Goal: Information Seeking & Learning: Learn about a topic

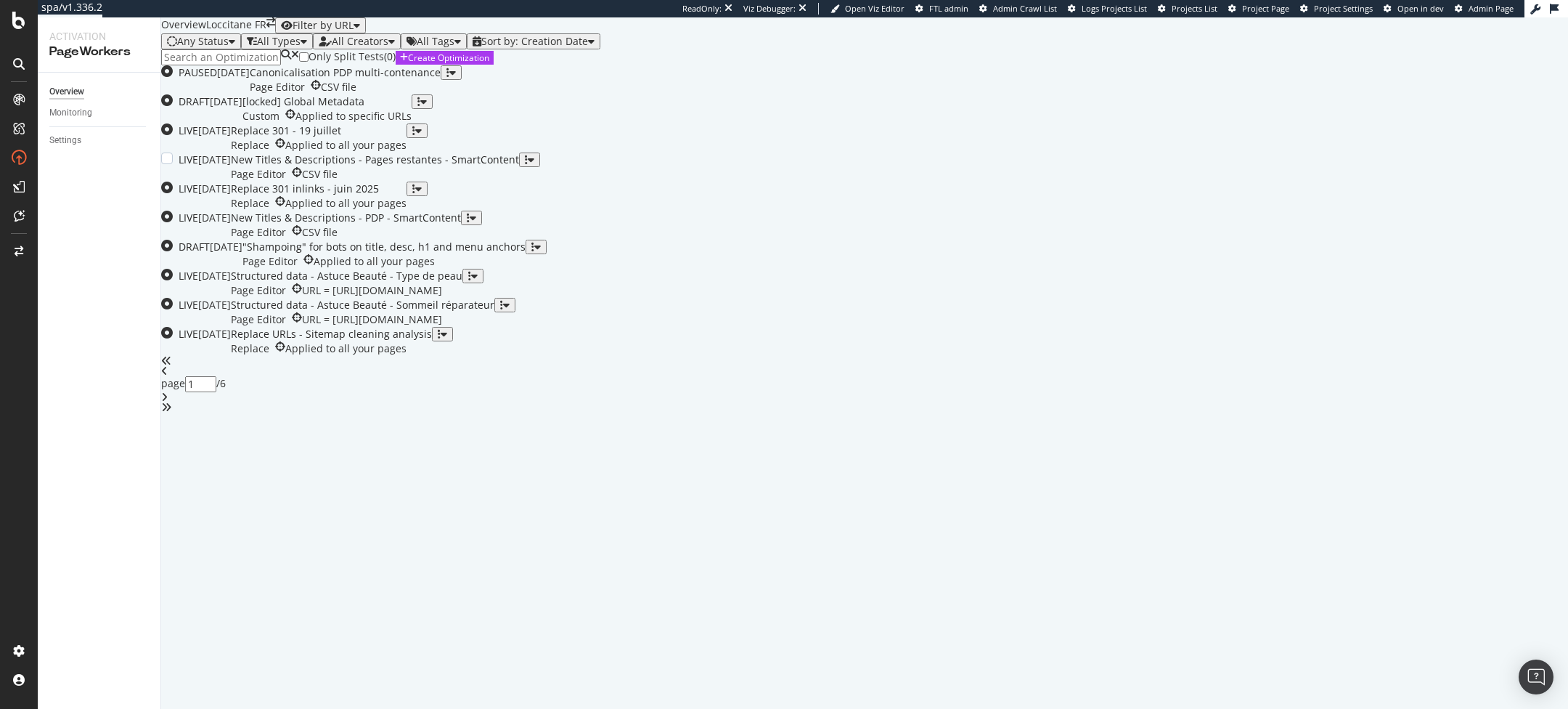
scroll to position [186, 0]
click at [519, 182] on div "Page Editor CSV file" at bounding box center [375, 174] width 289 height 15
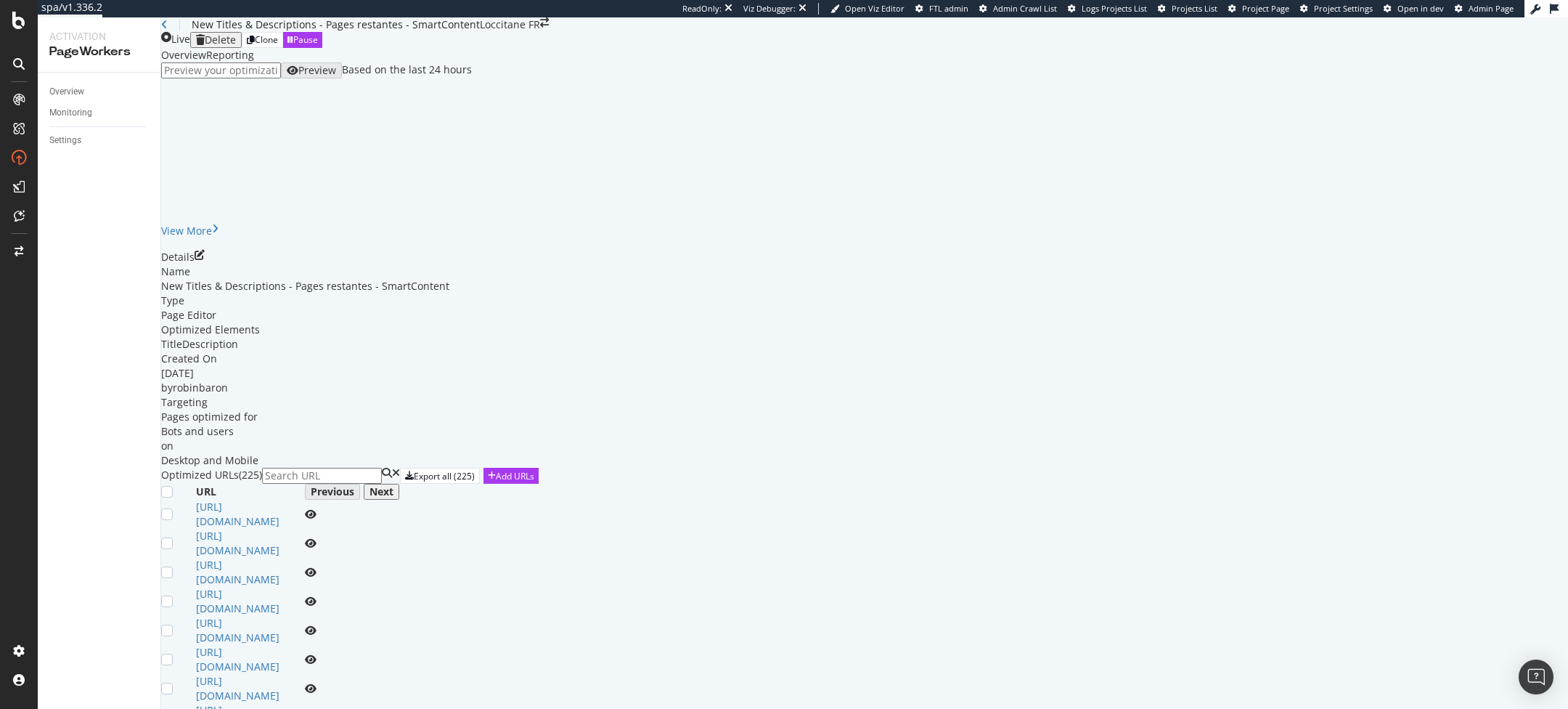
click at [254, 63] on div "Reporting" at bounding box center [230, 55] width 48 height 15
click at [174, 32] on div "New Titles & Descriptions - Pages restantes - SmartContent" at bounding box center [320, 25] width 319 height 15
click at [168, 29] on icon at bounding box center [164, 25] width 7 height 10
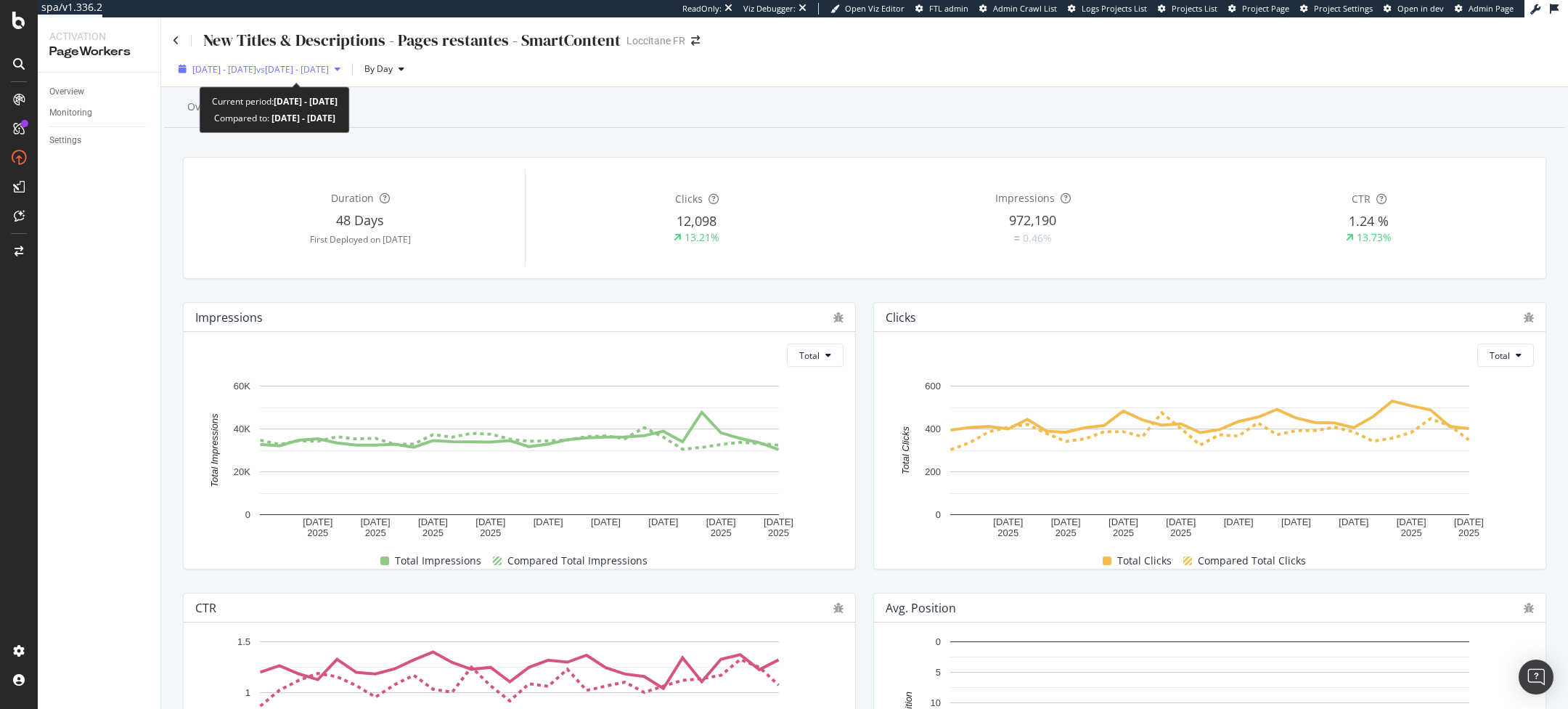
click at [256, 63] on span "[DATE] - [DATE]" at bounding box center [224, 69] width 64 height 13
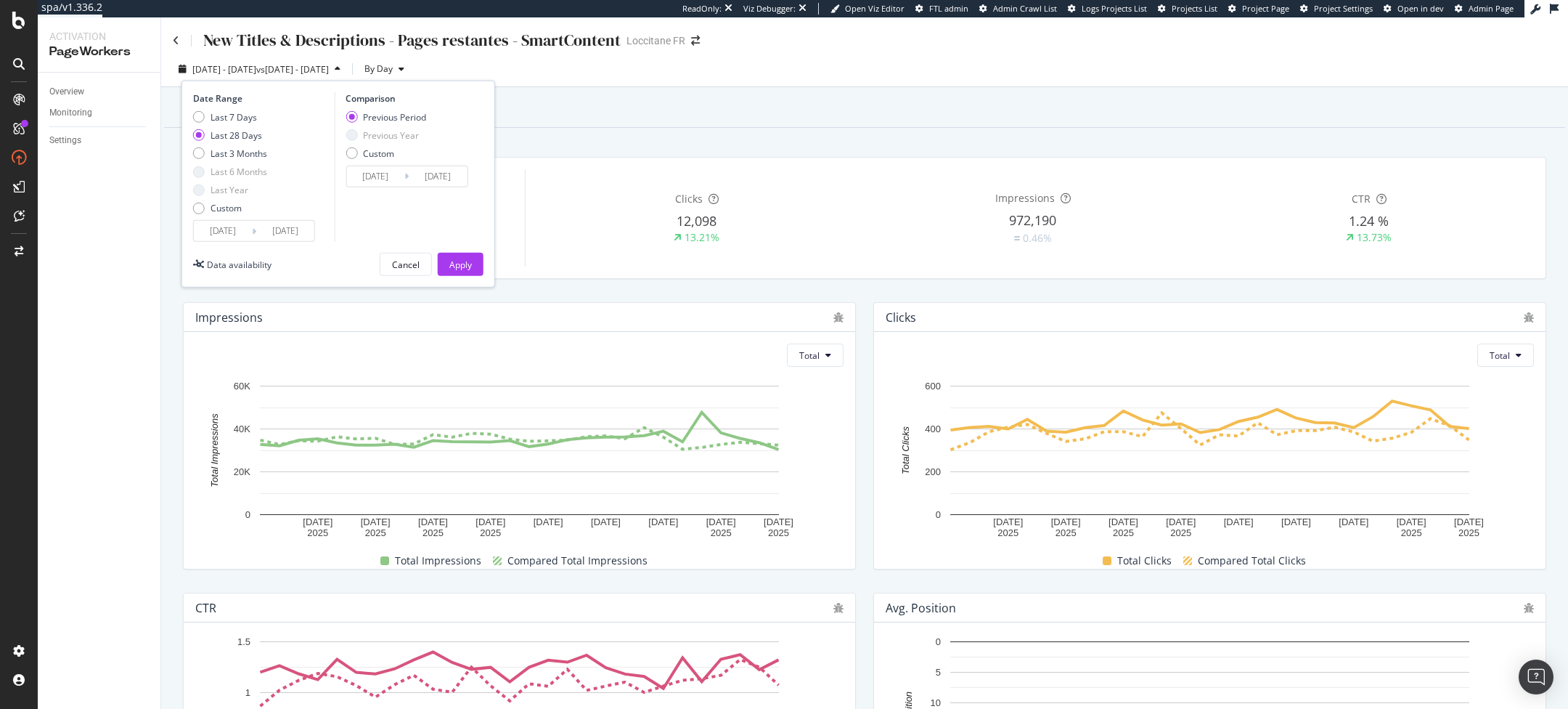
click at [224, 162] on div "Last 7 Days Last 28 Days Last 3 Months Last 6 Months Last Year Custom" at bounding box center [230, 165] width 74 height 110
click at [243, 154] on div "Last 3 Months" at bounding box center [239, 153] width 57 height 13
type input "2025/05/16"
click at [232, 131] on div "Last 28 Days" at bounding box center [236, 135] width 51 height 13
type input "2025/07/19"
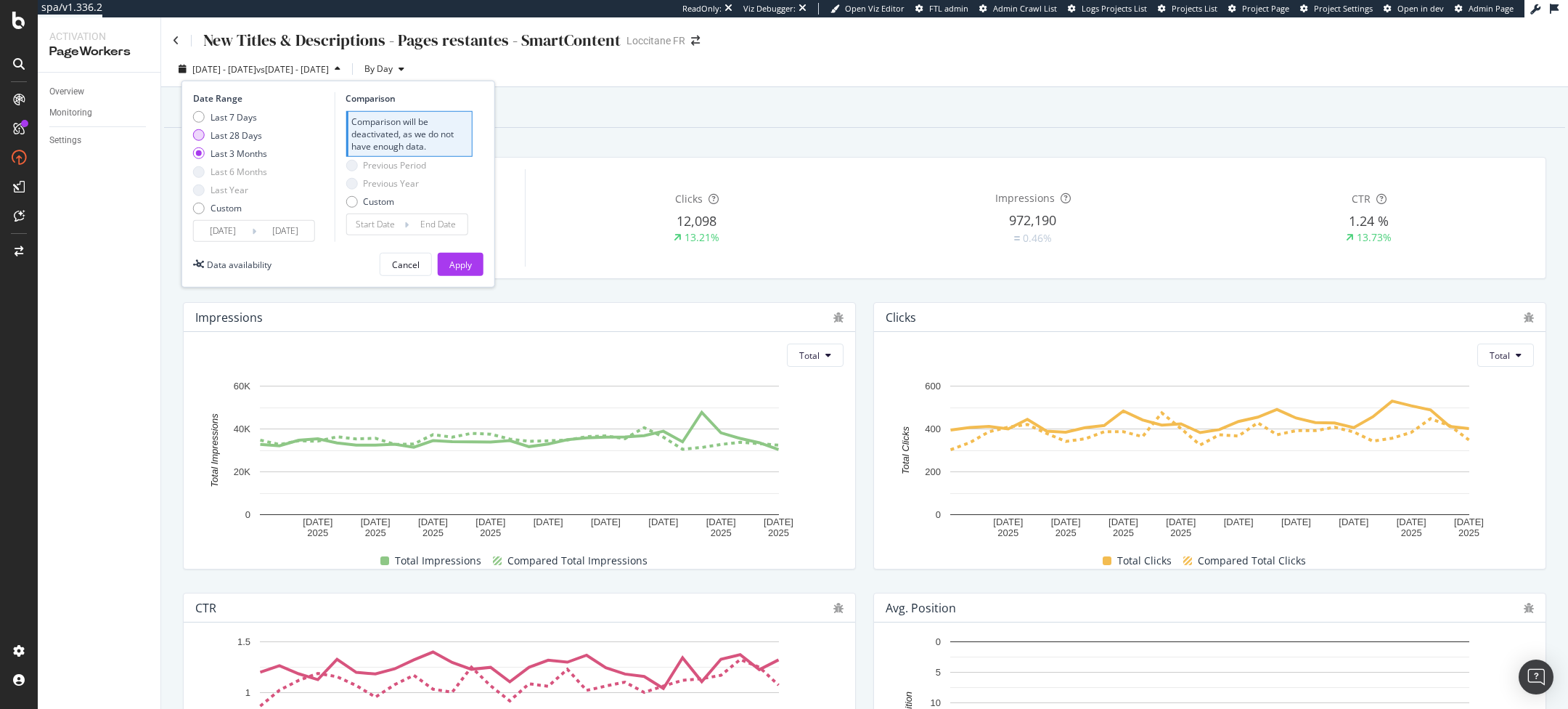
type input "2025/06/21"
type input "2025/07/18"
click at [759, 149] on div "Duration 48 Days First Deployed on 2025 Jul. 1st Clicks 12,098 13.21% Impressio…" at bounding box center [864, 218] width 1380 height 145
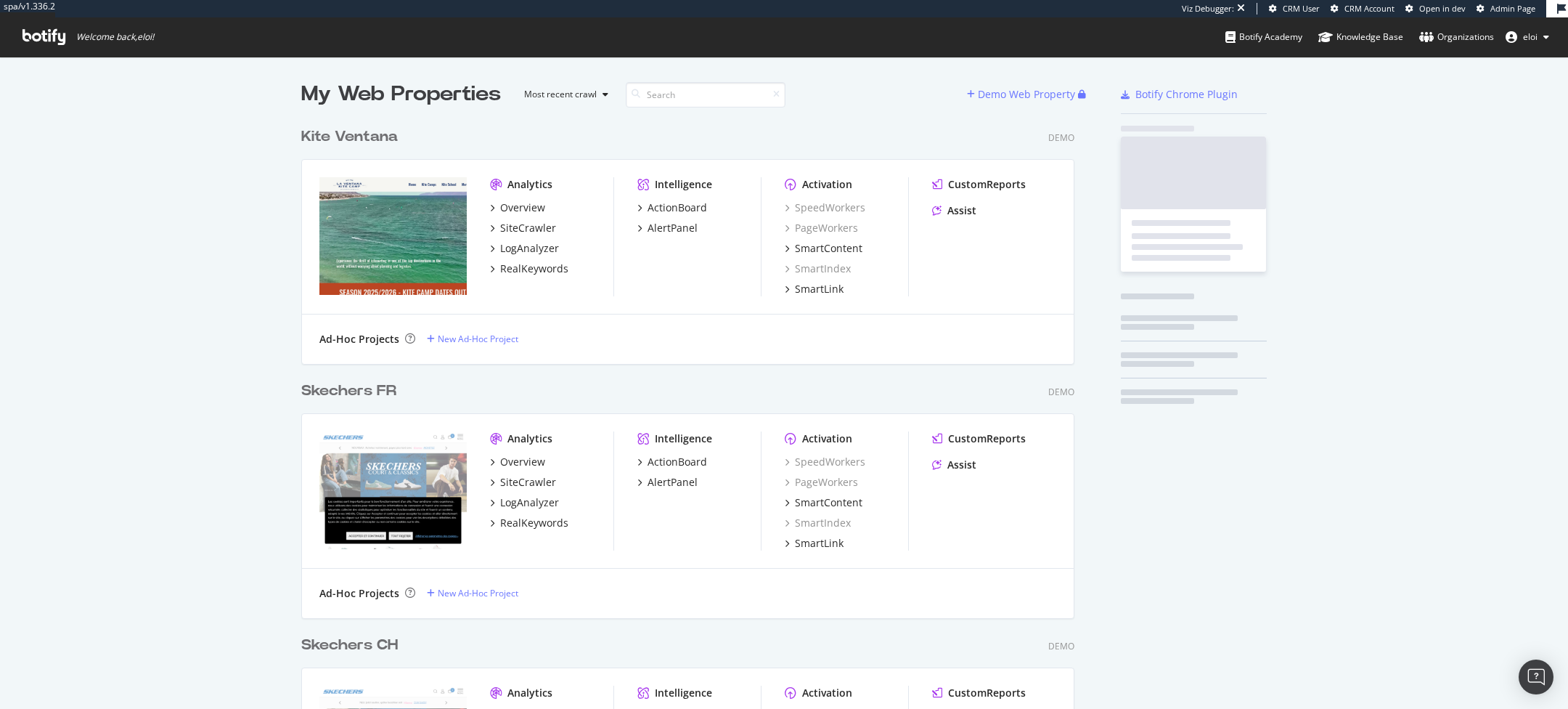
scroll to position [5154, 784]
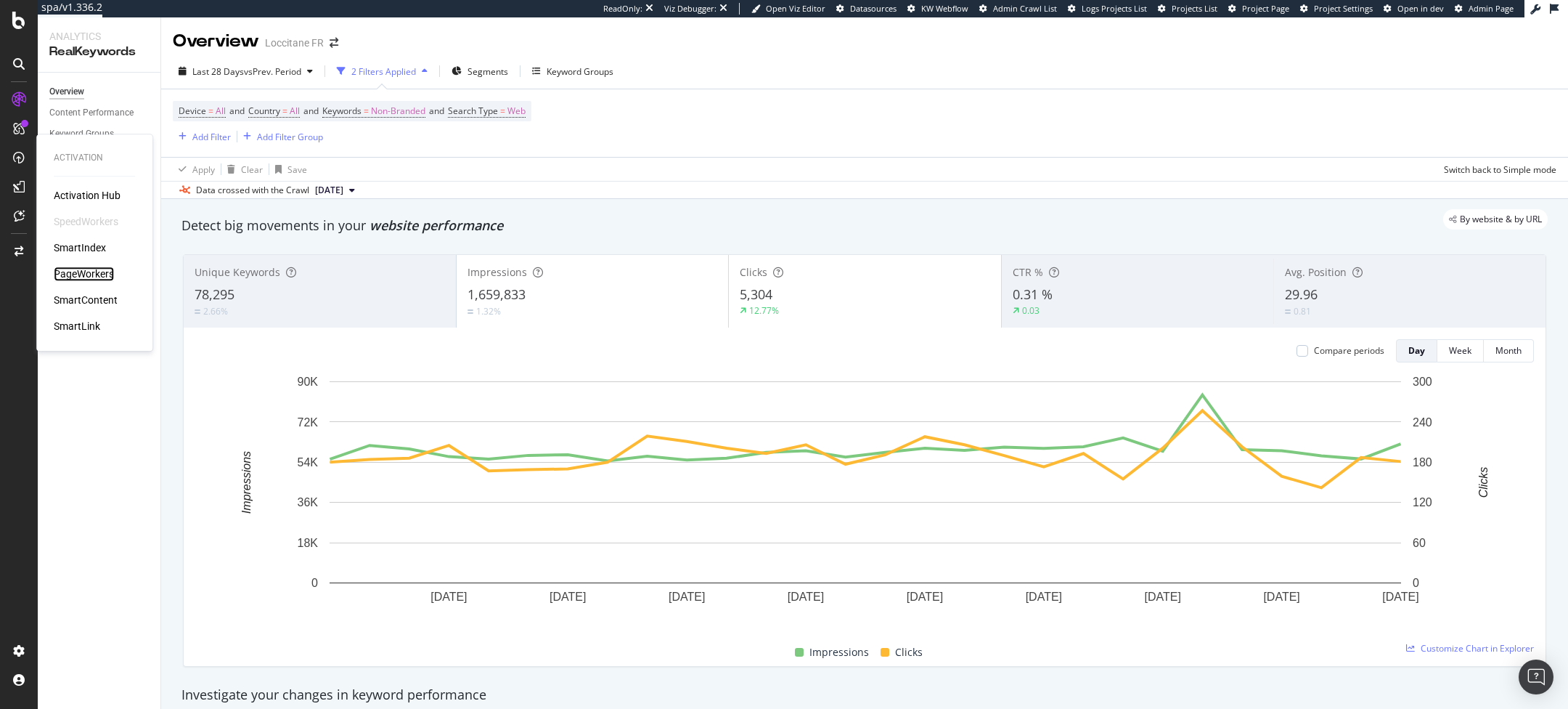
click at [93, 279] on div "PageWorkers" at bounding box center [83, 273] width 60 height 15
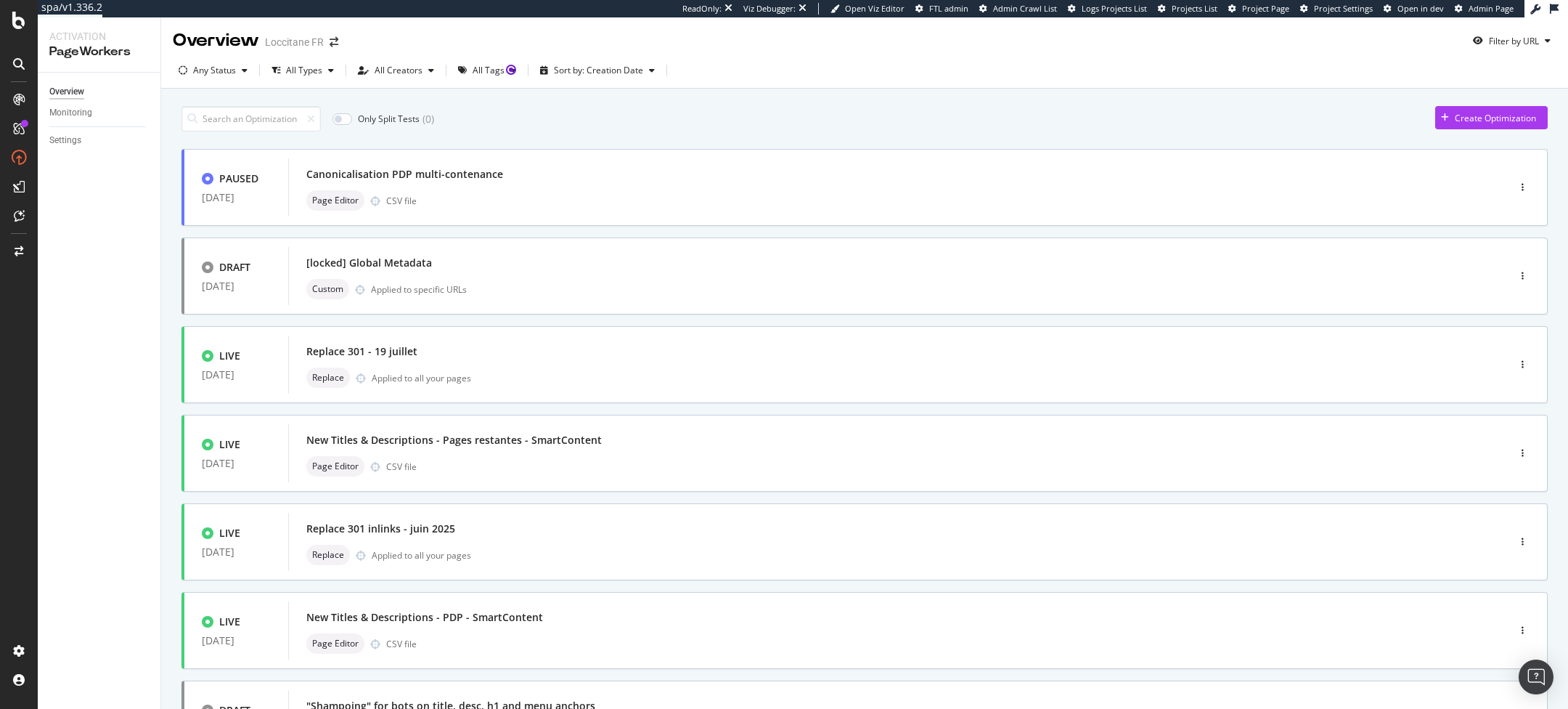
scroll to position [408, 0]
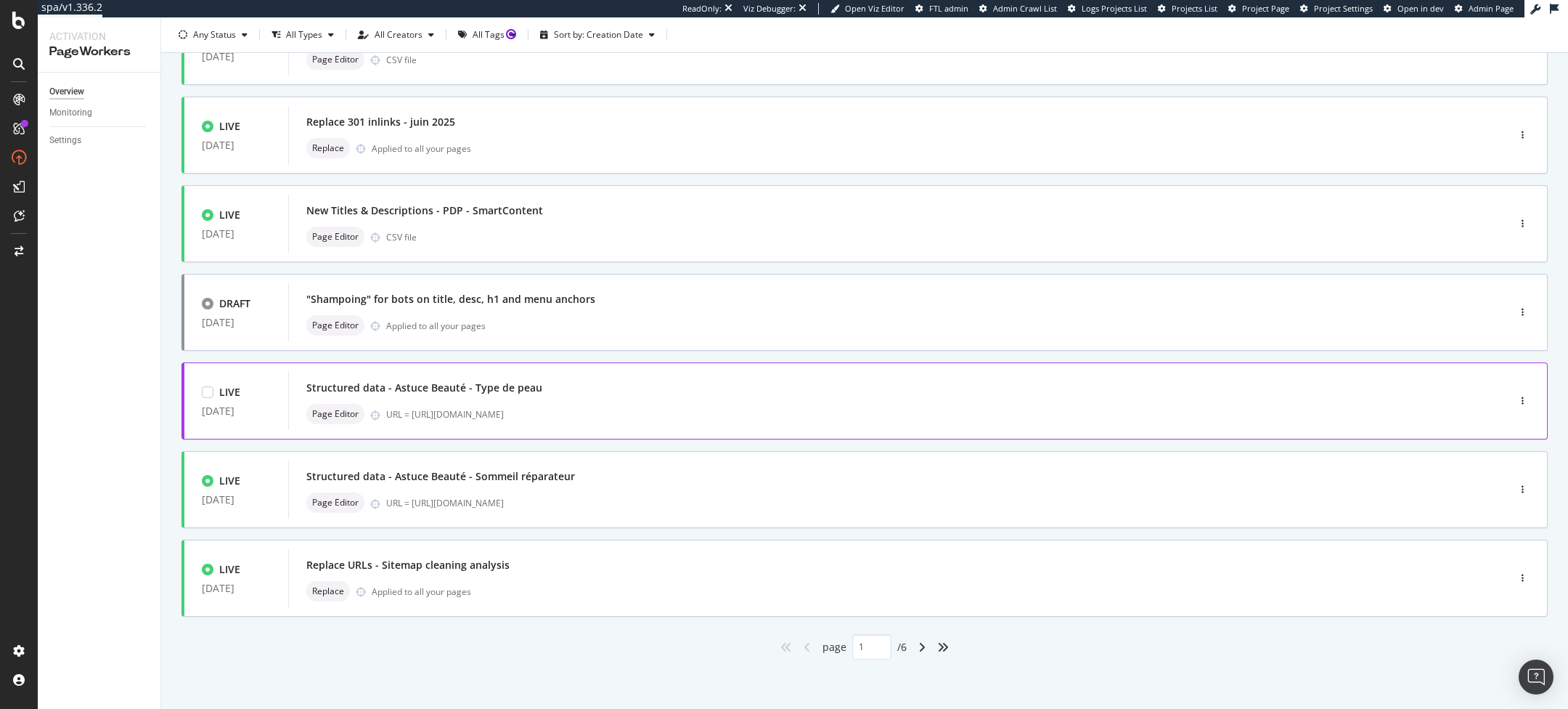
click at [671, 390] on div "Structured data - Astuce Beauté - Type de peau" at bounding box center [876, 387] width 1140 height 21
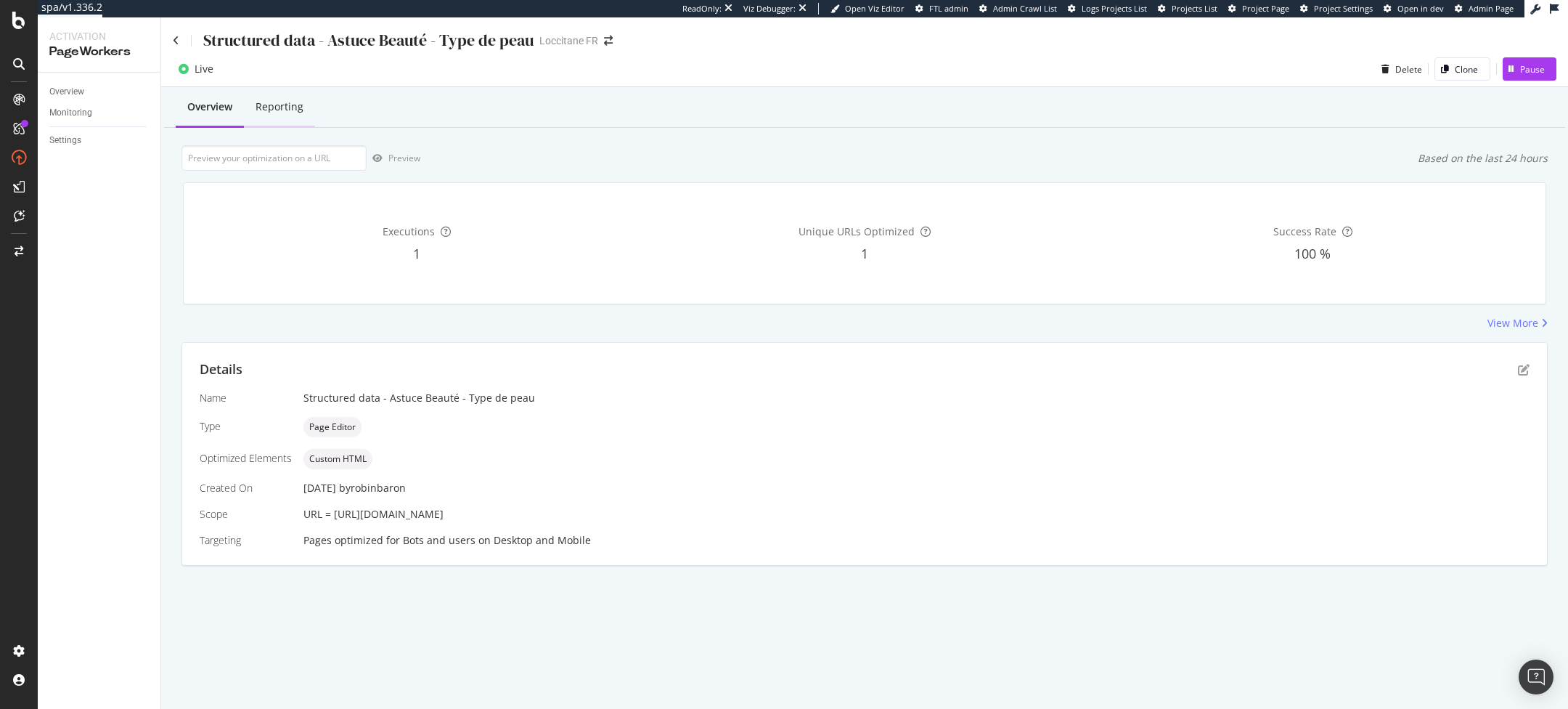
click at [300, 108] on div "Reporting" at bounding box center [279, 106] width 48 height 15
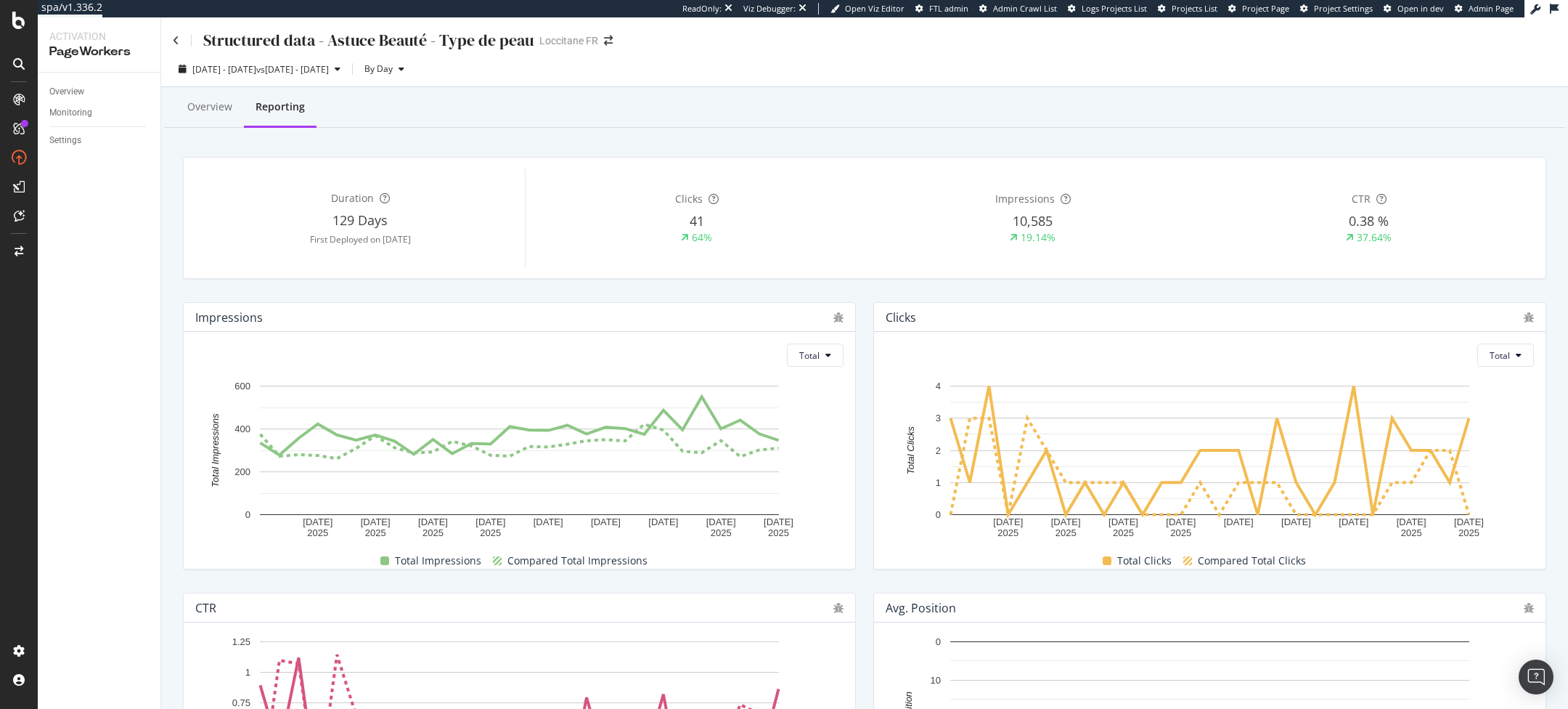
click at [181, 44] on div "Structured data - Astuce Beauté - Type de peau" at bounding box center [352, 40] width 360 height 23
click at [177, 39] on icon at bounding box center [176, 40] width 7 height 10
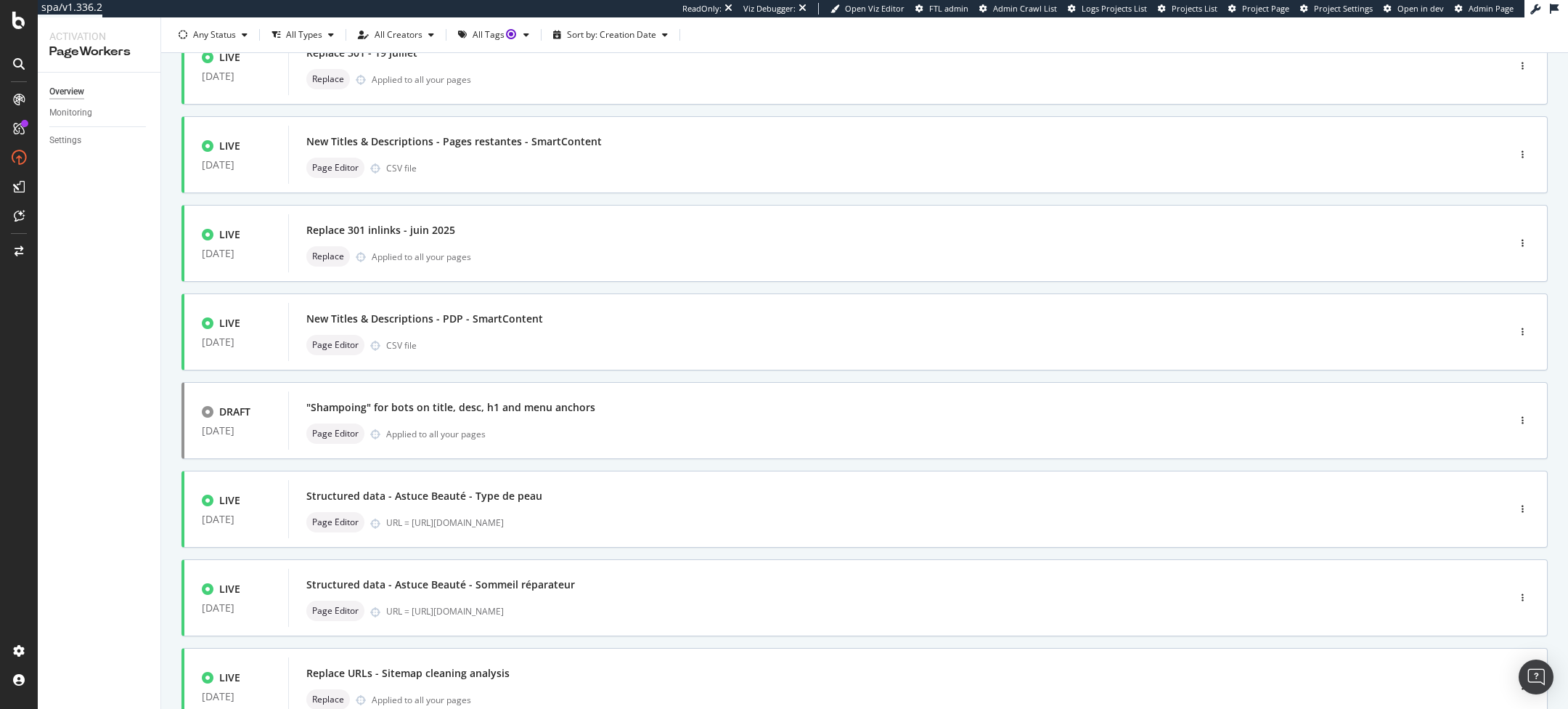
scroll to position [297, 0]
click at [513, 603] on div "Page Editor URL = https://fr.loccitane.com/conseils-pour-un-sommeil-reparateur" at bounding box center [876, 613] width 1140 height 21
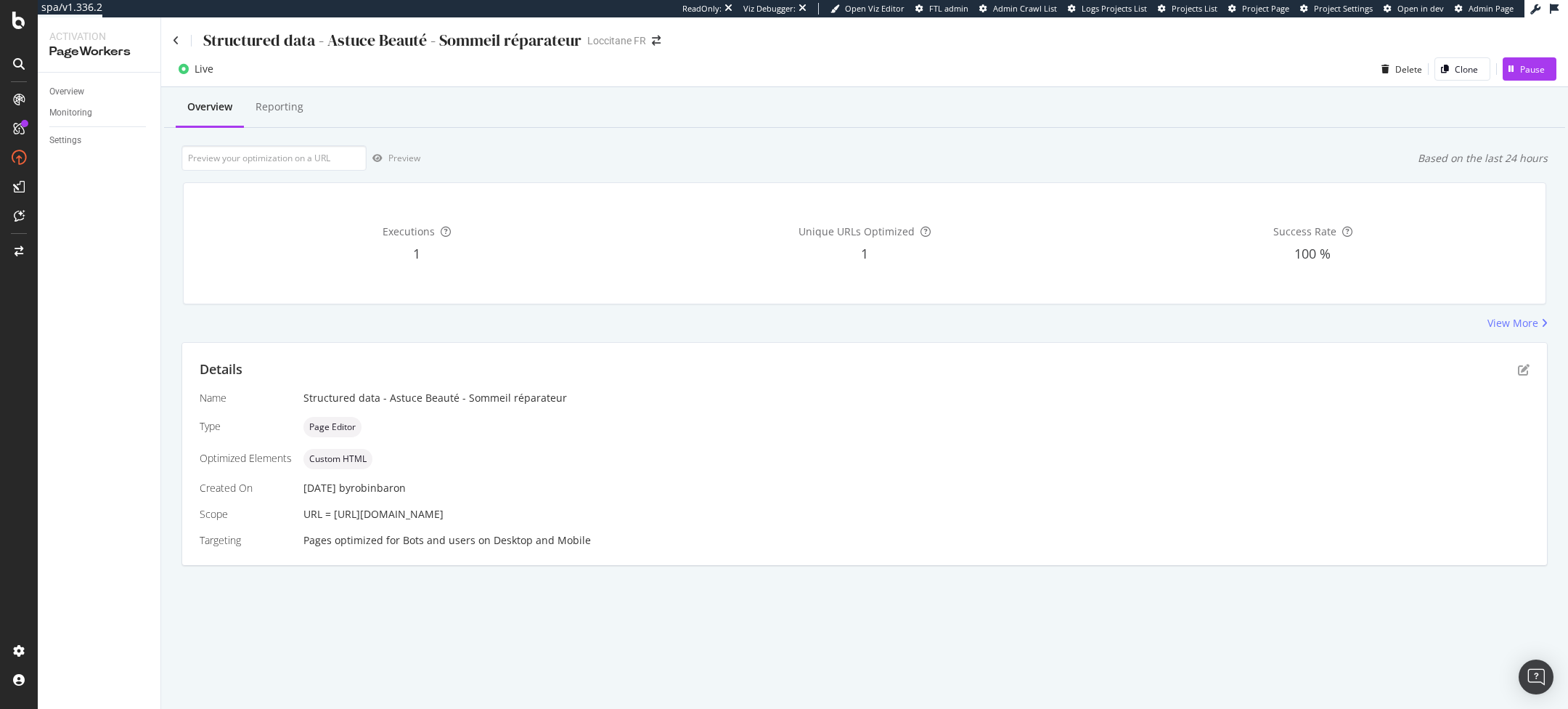
click at [172, 34] on div "Structured data - Astuce Beauté - Sommeil réparateur Loccitane FR" at bounding box center [864, 34] width 1407 height 34
click at [174, 36] on icon at bounding box center [176, 40] width 7 height 10
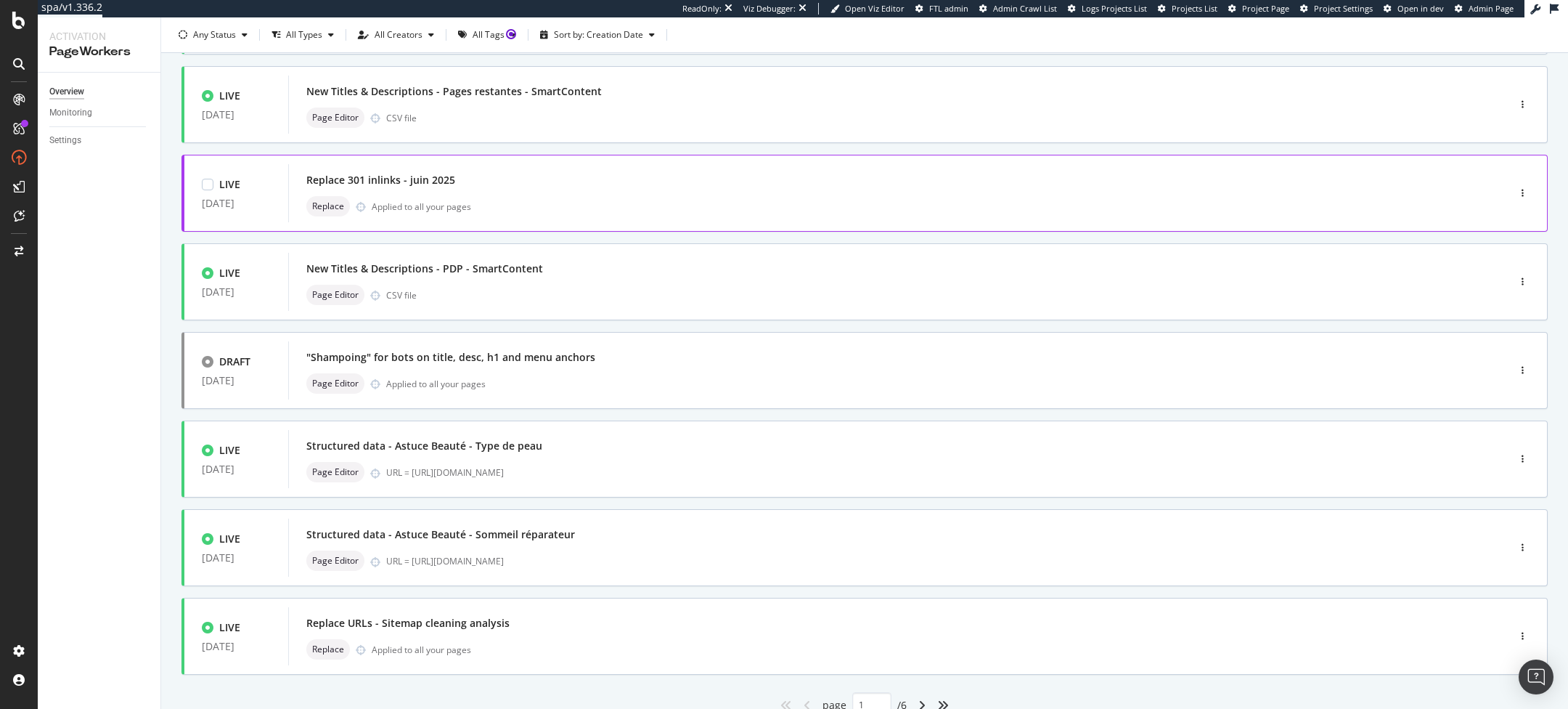
scroll to position [351, 0]
click at [591, 282] on div "PAUSED 30 Jul. 2025 Canonicalisation PDP multi-contenance Page Editor CSV file …" at bounding box center [864, 257] width 1366 height 917
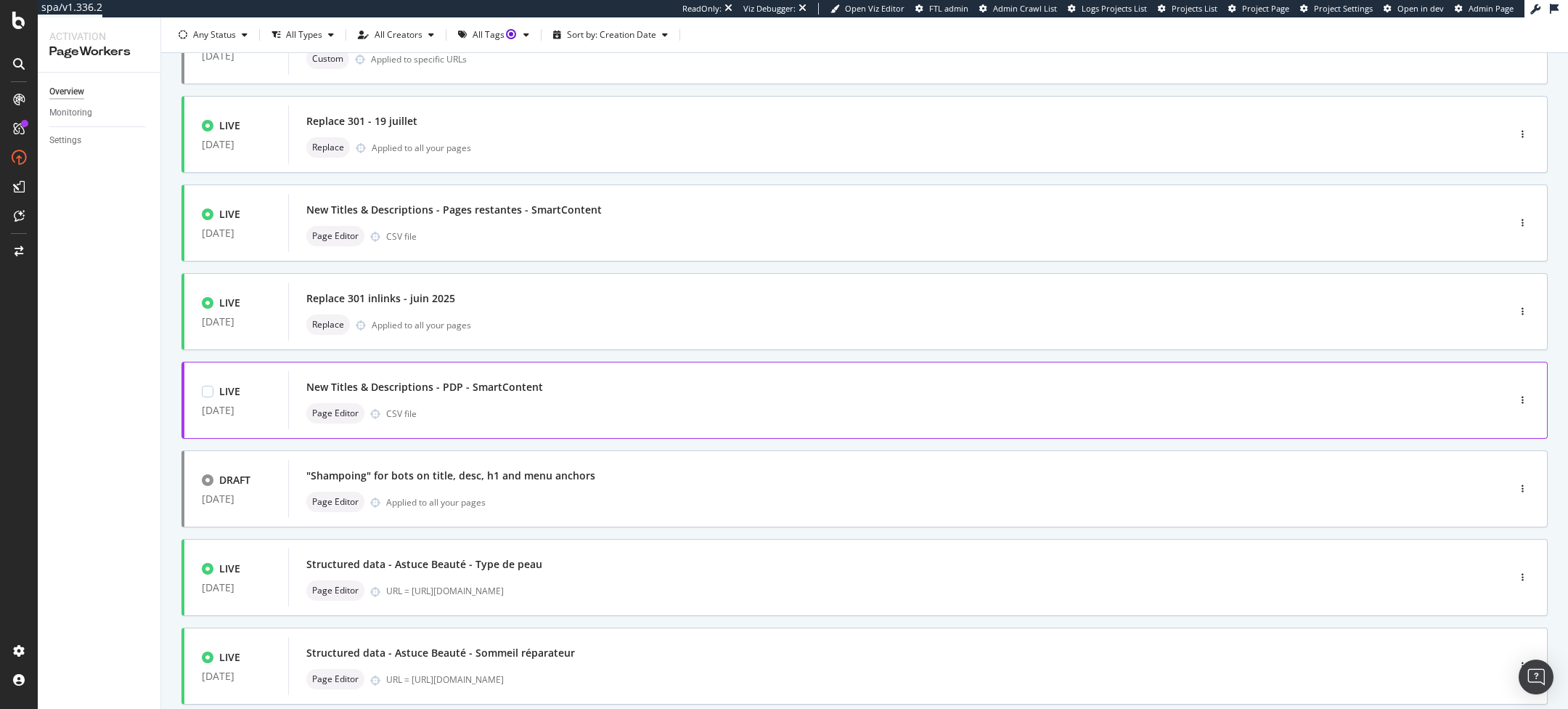
scroll to position [264, 0]
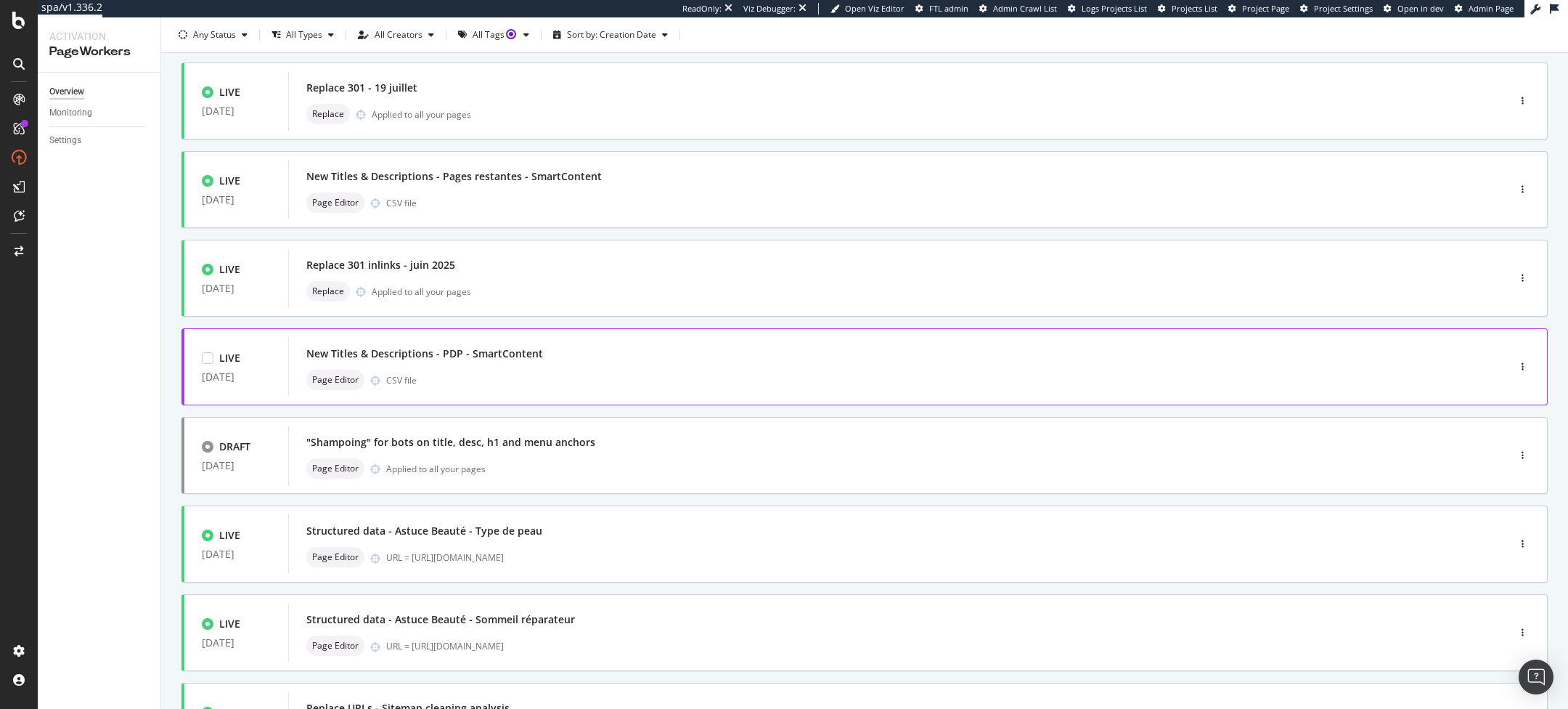
click at [658, 361] on div "New Titles & Descriptions - PDP - SmartContent" at bounding box center [876, 354] width 1140 height 21
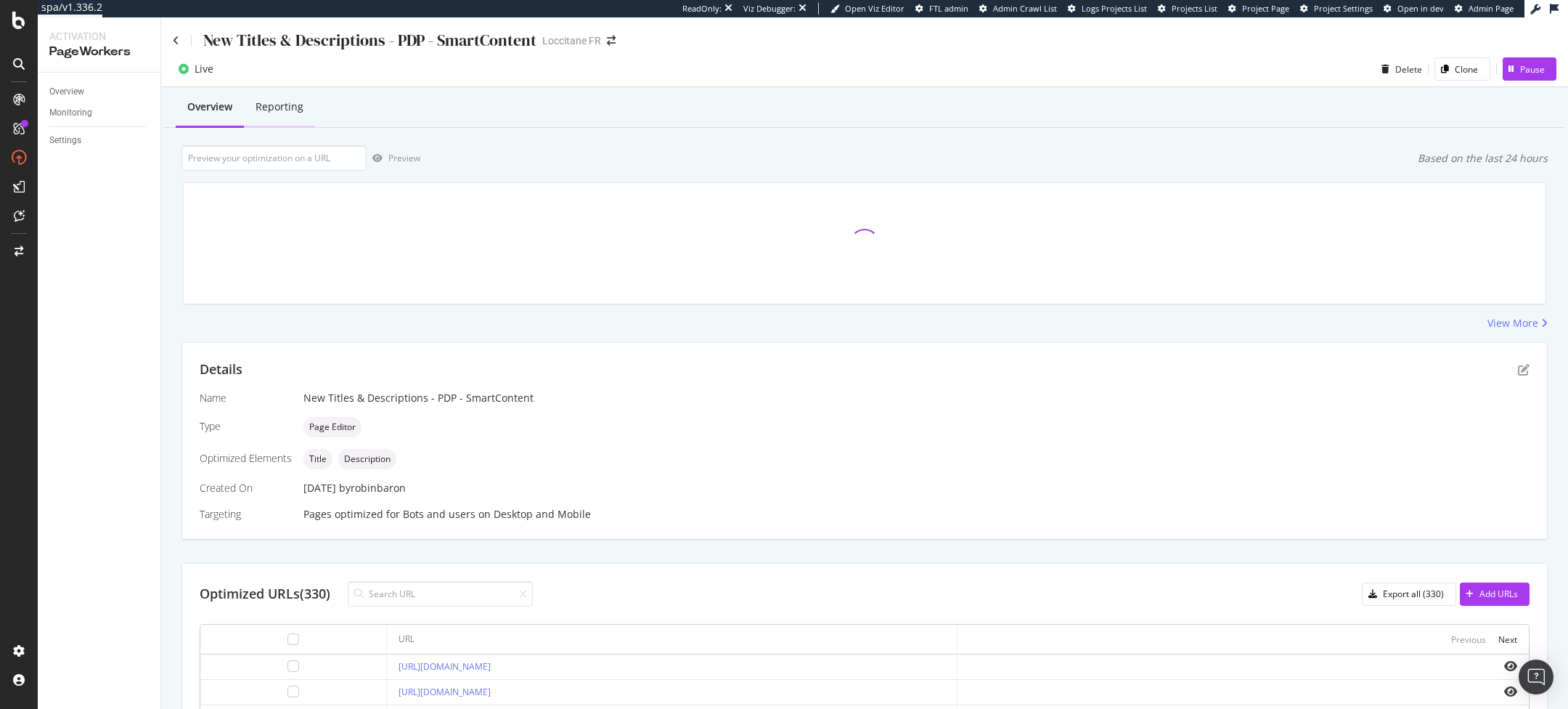
click at [294, 103] on div "Reporting" at bounding box center [279, 106] width 48 height 15
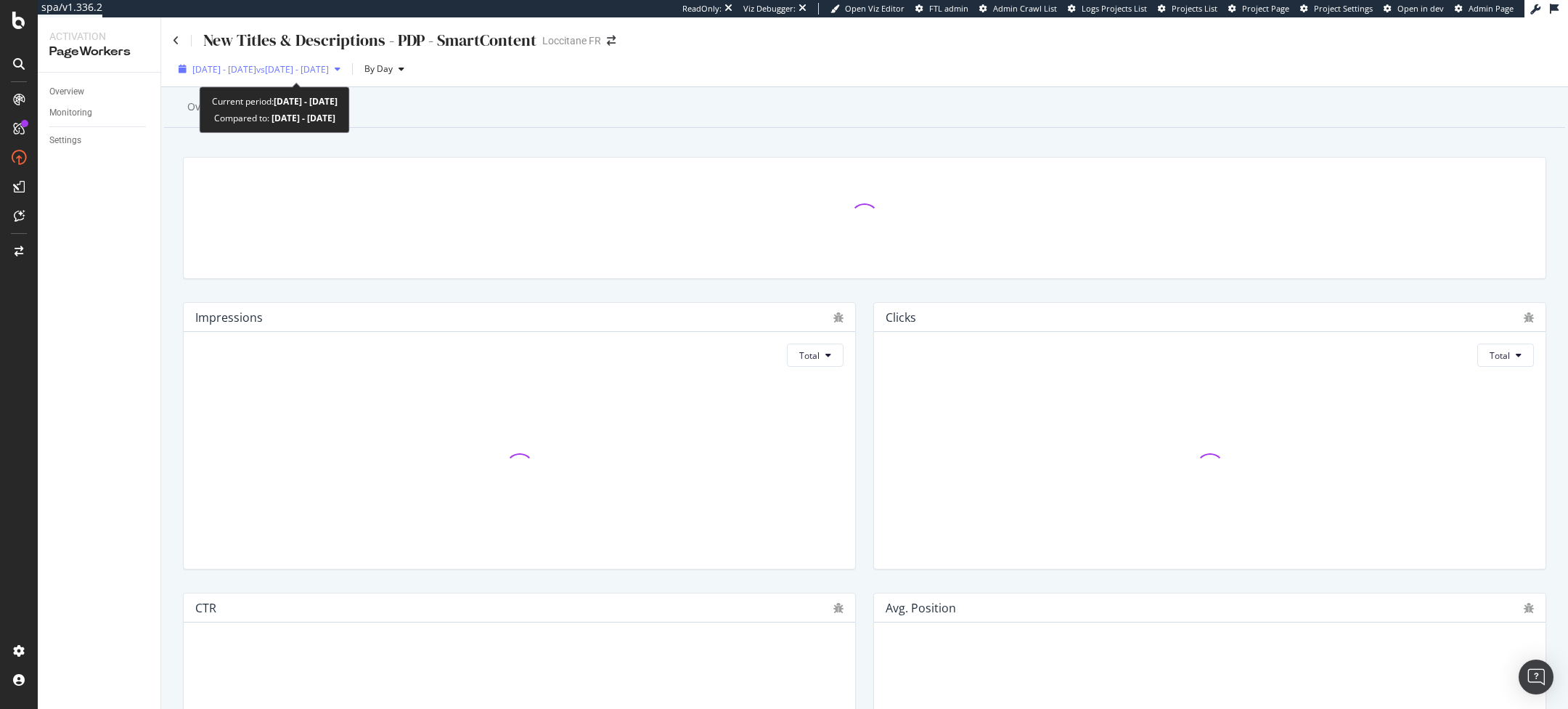
click at [243, 58] on div "2025 Jul. 19th - Aug. 15th vs 2025 Jun. 21st - Jul. 18th" at bounding box center [259, 69] width 174 height 22
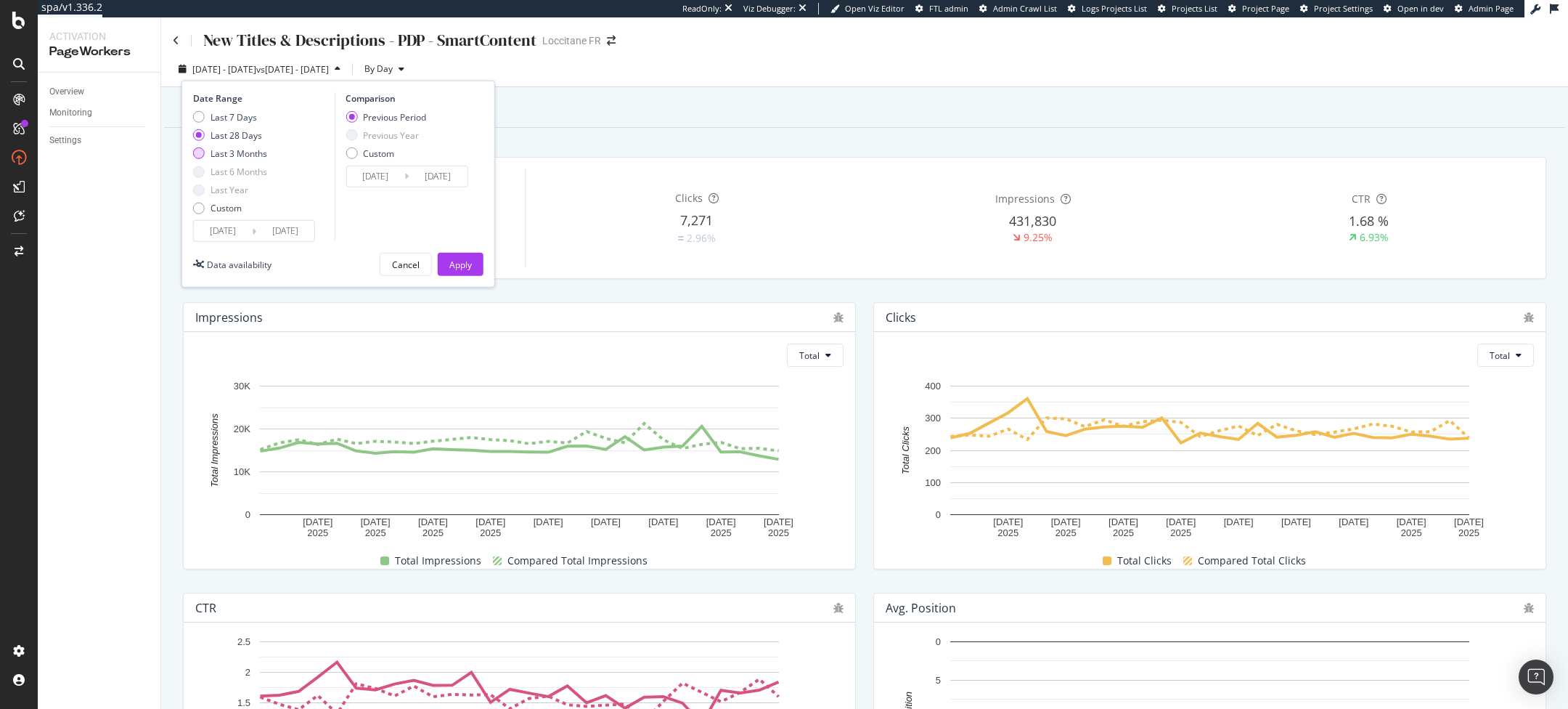
click at [224, 154] on div "Last 3 Months" at bounding box center [239, 153] width 57 height 13
type input "2025/05/16"
click at [463, 263] on div "Apply" at bounding box center [460, 264] width 23 height 13
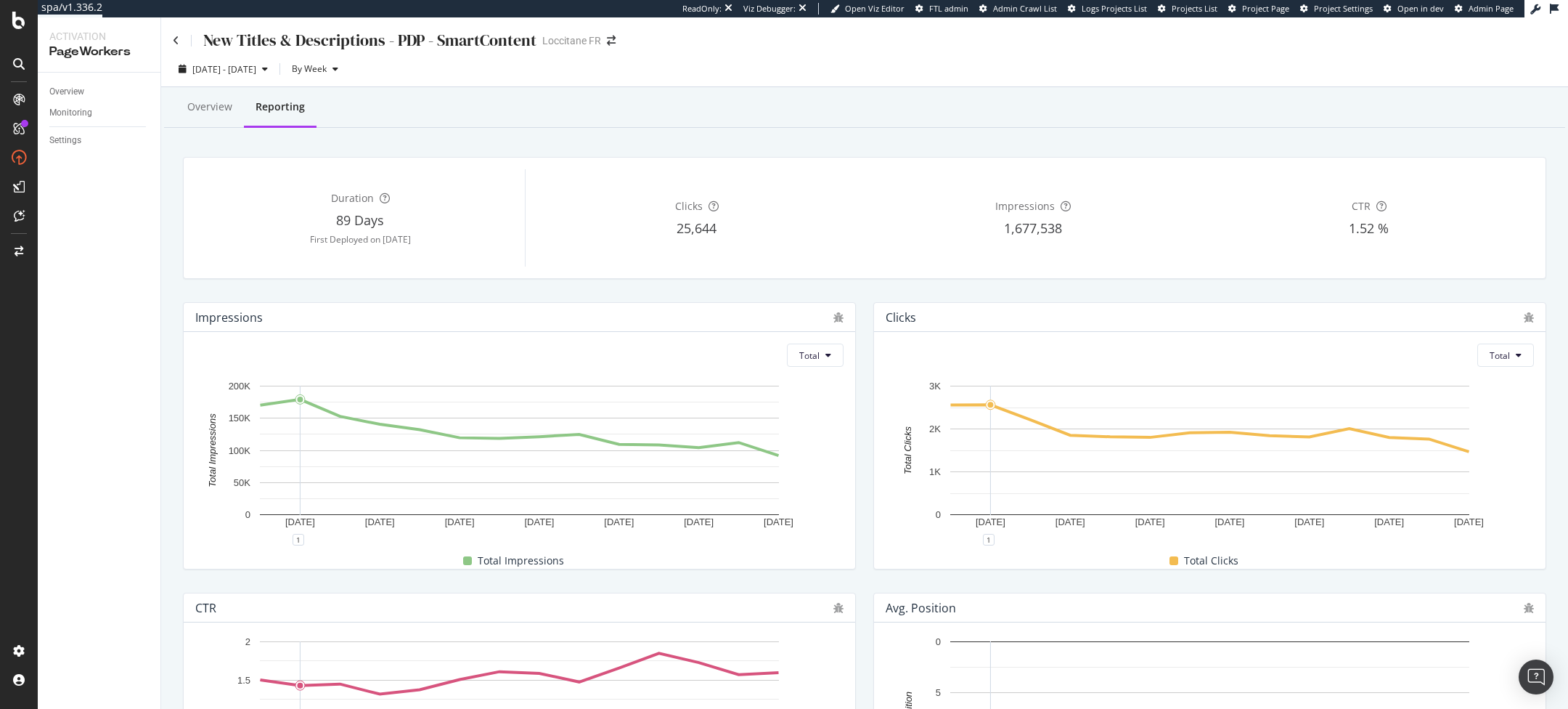
click at [175, 46] on div "New Titles & Descriptions - PDP - SmartContent" at bounding box center [354, 40] width 363 height 23
click at [180, 37] on div "New Titles & Descriptions - PDP - SmartContent" at bounding box center [354, 40] width 363 height 23
click at [176, 40] on icon at bounding box center [176, 40] width 7 height 10
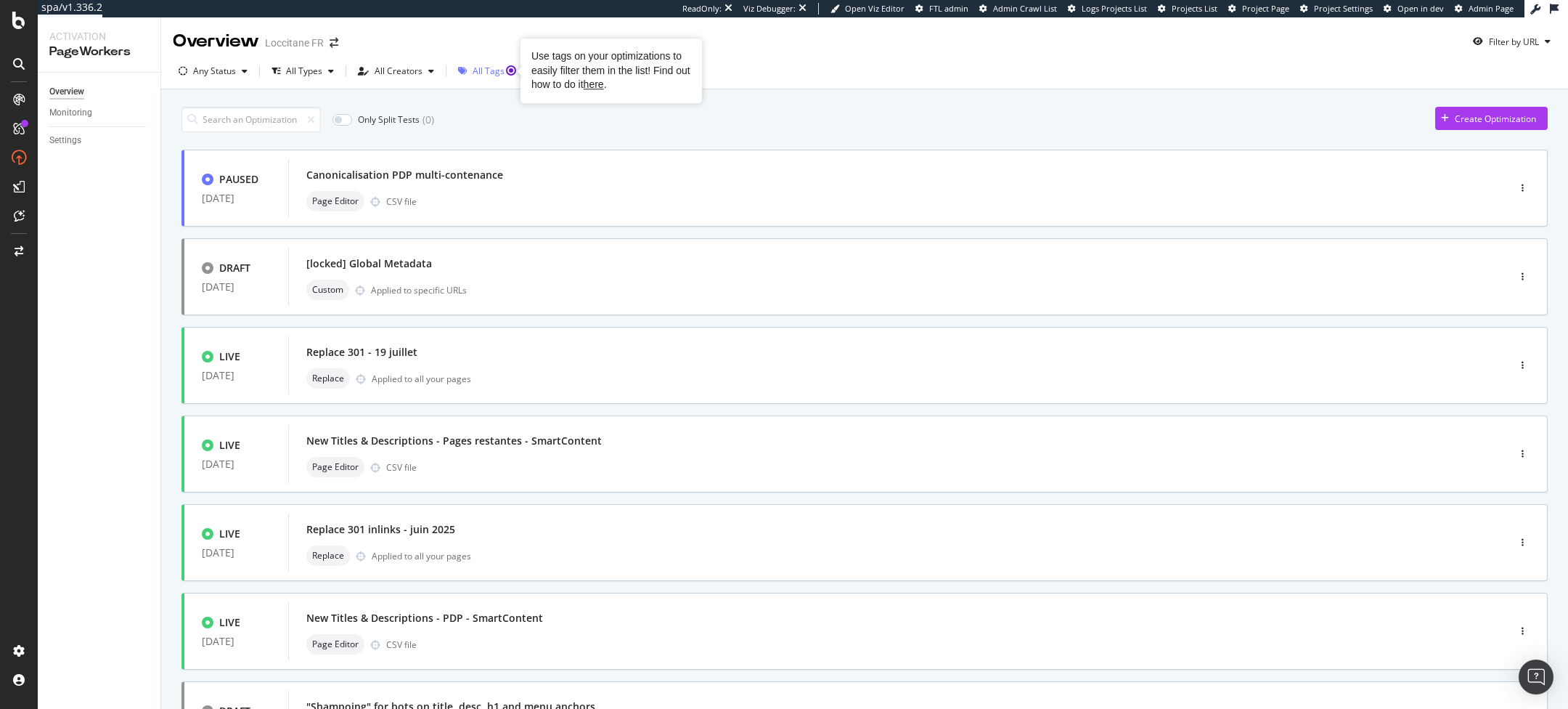
click at [472, 73] on div "All Tags" at bounding box center [495, 71] width 45 height 9
click at [609, 74] on div "Sort by: Creation Date" at bounding box center [611, 71] width 89 height 9
click at [496, 113] on div "Only Split Tests ( 0 ) Create Optimization" at bounding box center [864, 120] width 1366 height 26
click at [493, 80] on div "All Tags" at bounding box center [494, 71] width 82 height 22
click at [480, 146] on div "H1" at bounding box center [485, 149] width 12 height 13
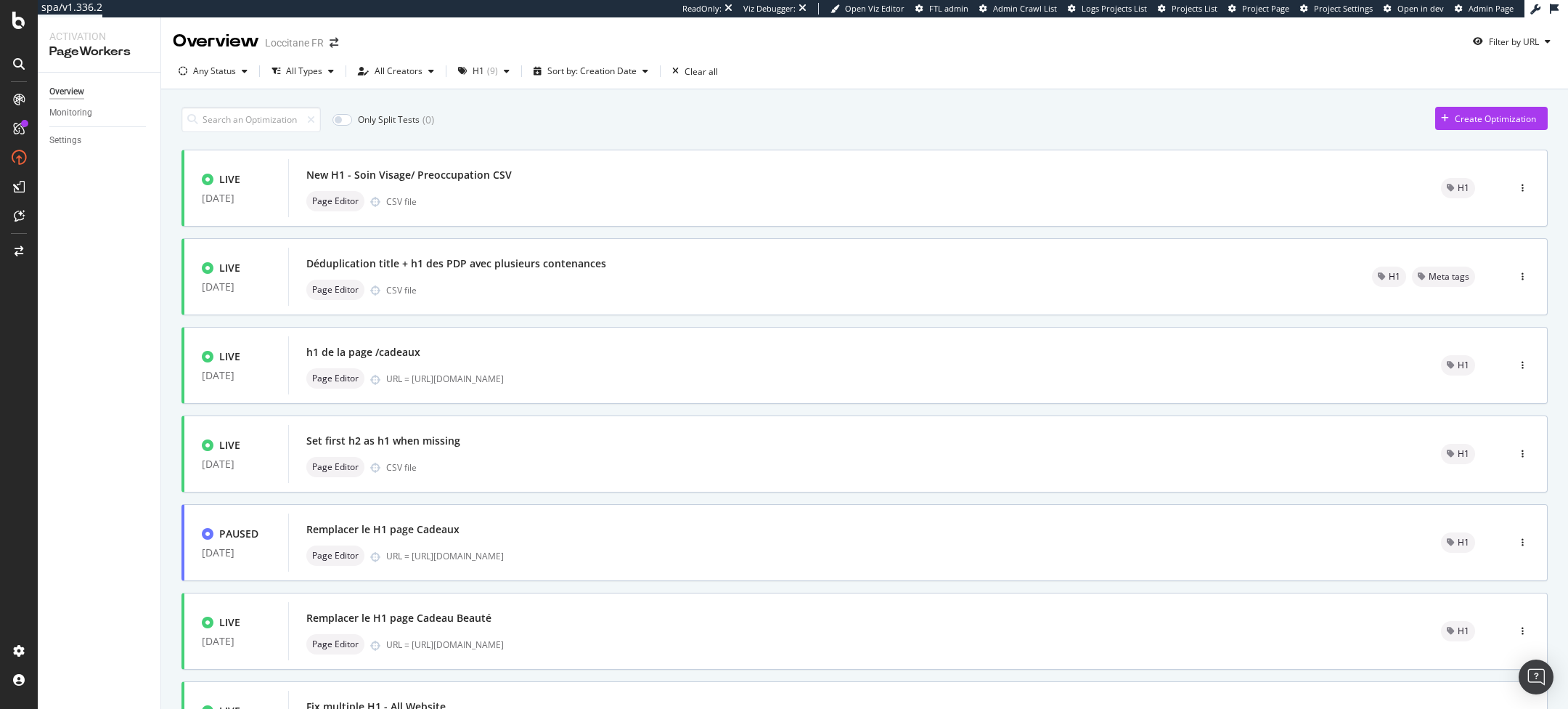
click at [717, 103] on div "Only Split Tests ( 0 ) Create Optimization LIVE 22 Jan. 2025 New H1 - Soin Visa…" at bounding box center [864, 538] width 1366 height 879
click at [670, 212] on div "New H1 - Soin Visage/ Preoccupation CSV Page Editor CSV file" at bounding box center [856, 188] width 1135 height 58
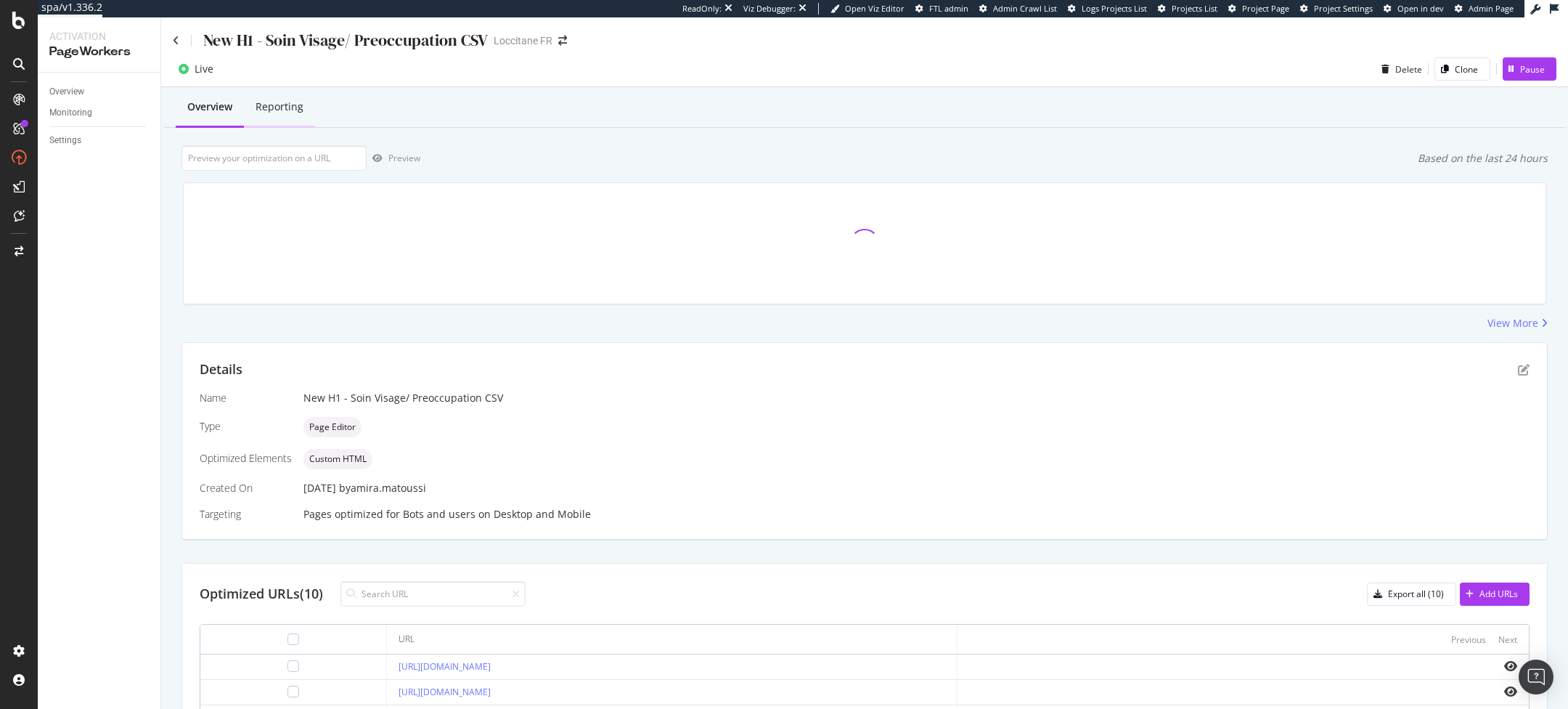
click at [294, 104] on div "Reporting" at bounding box center [279, 106] width 48 height 15
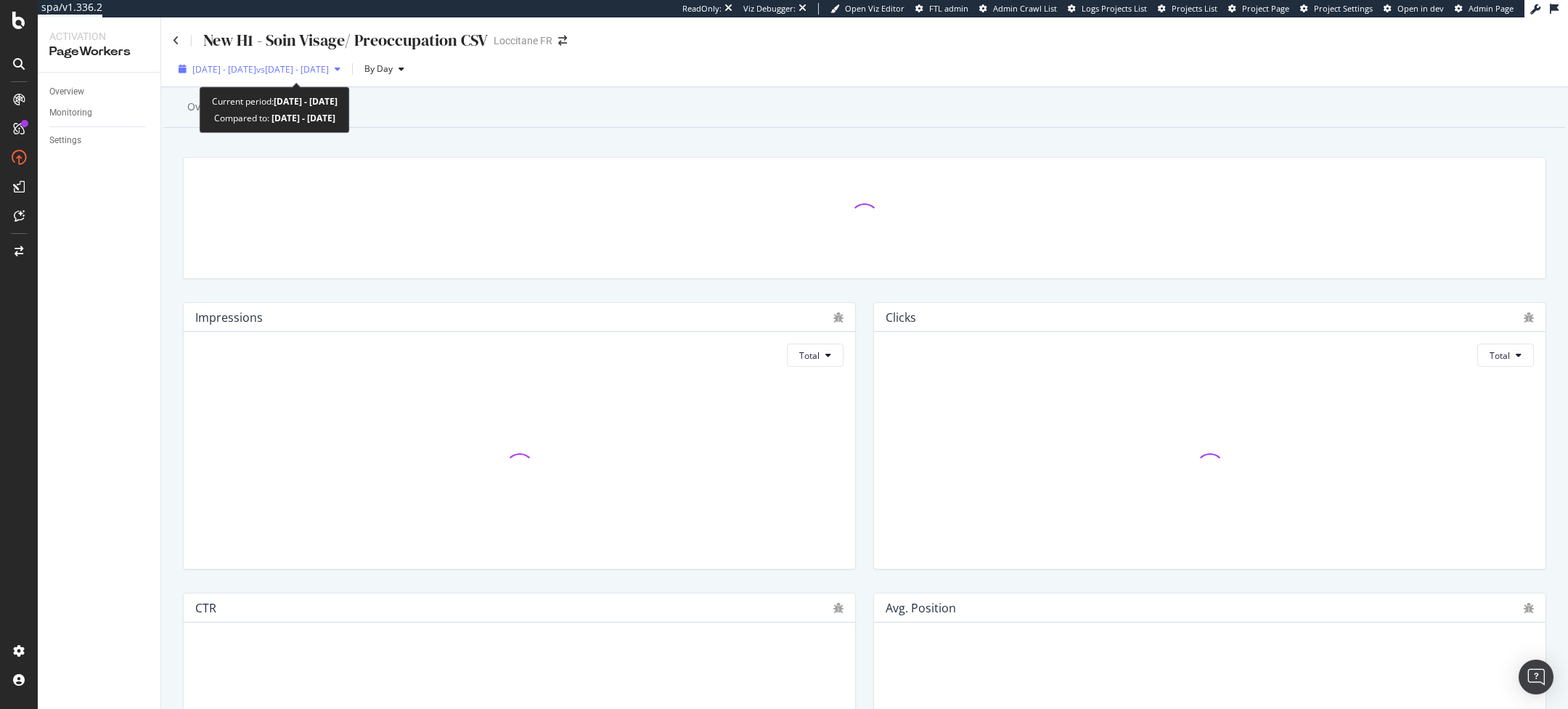
click at [302, 67] on span "vs 2025 Jun. 21st - Jul. 18th" at bounding box center [293, 69] width 73 height 13
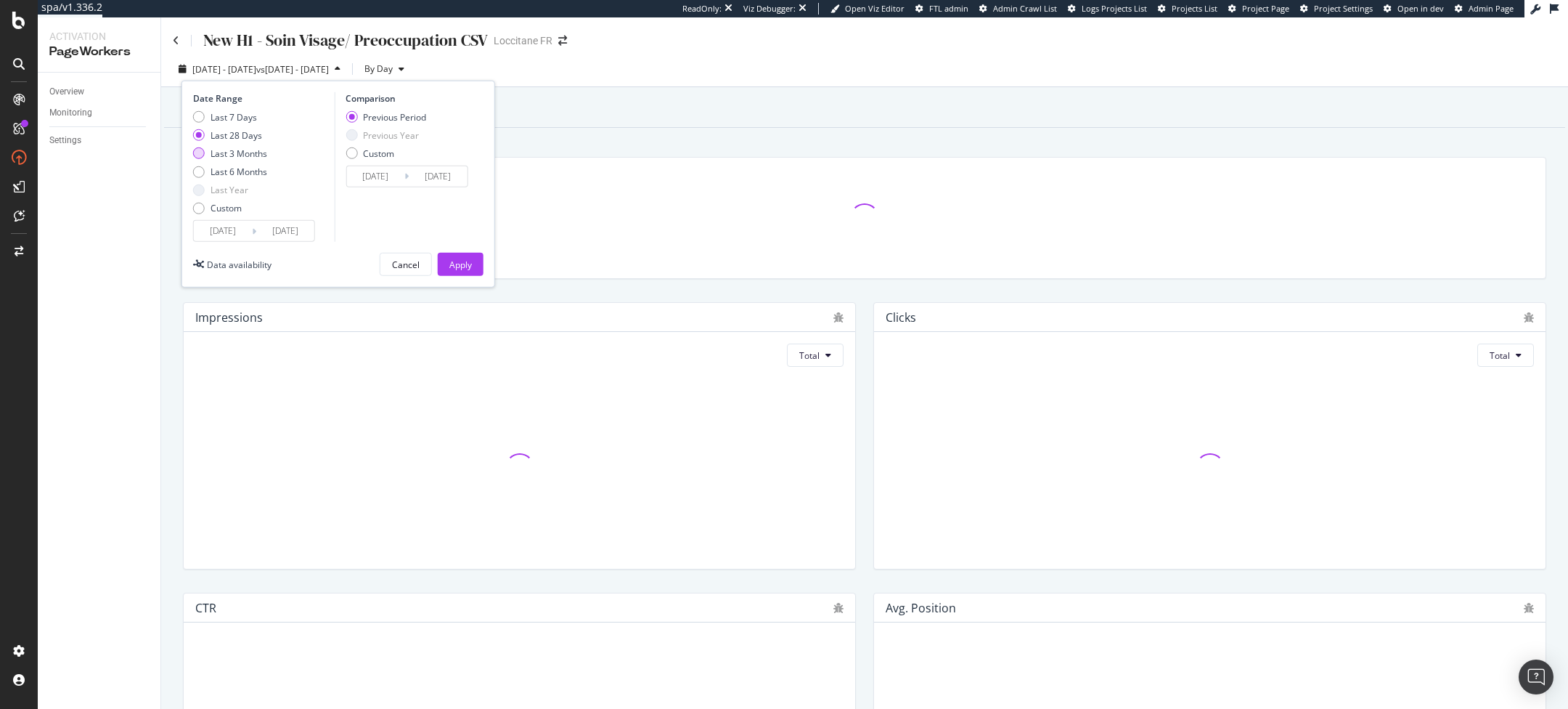
click at [233, 152] on div "Last 3 Months" at bounding box center [239, 153] width 57 height 13
type input "2025/05/16"
type input "2025/02/13"
type input "2025/05/15"
click at [237, 177] on div "Last 6 Months" at bounding box center [239, 172] width 57 height 13
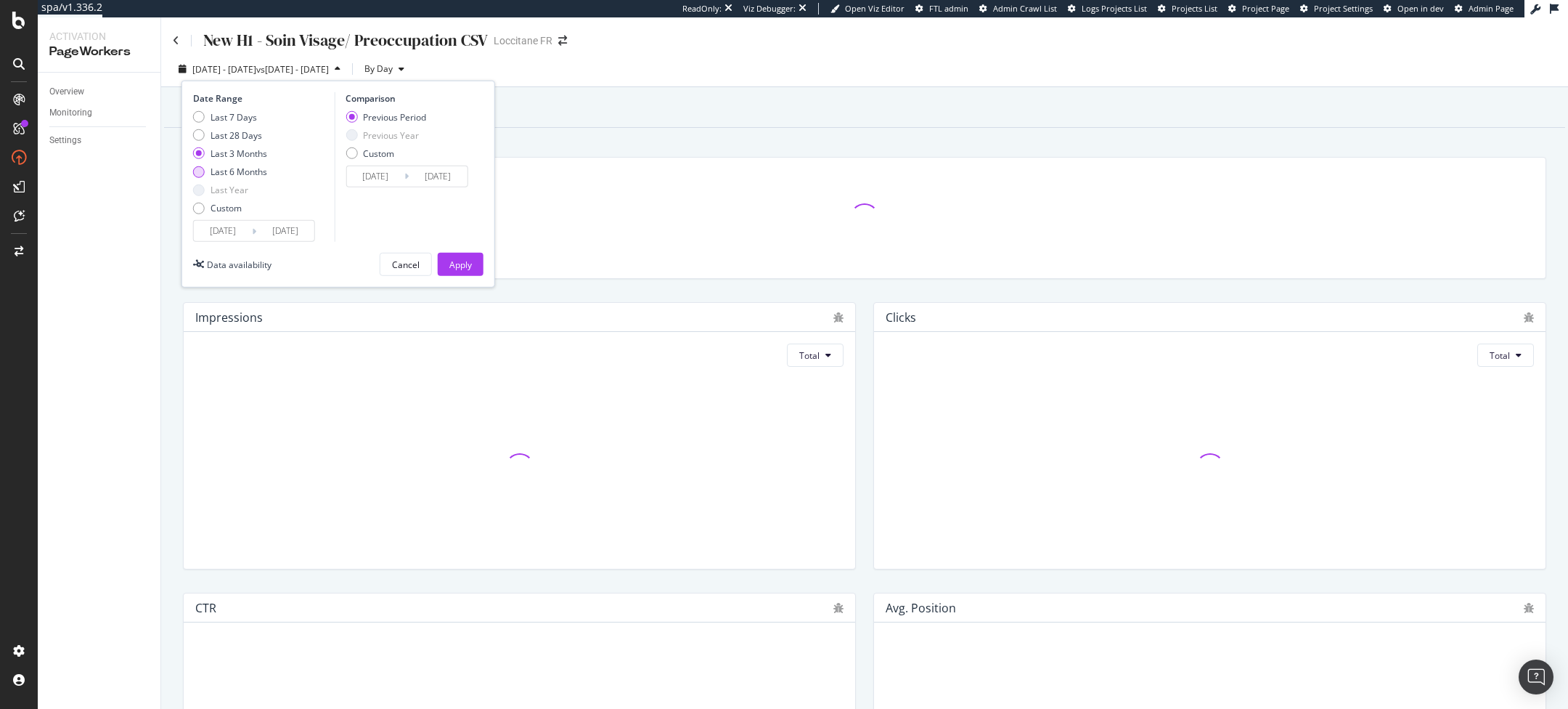
type input "2025/02/16"
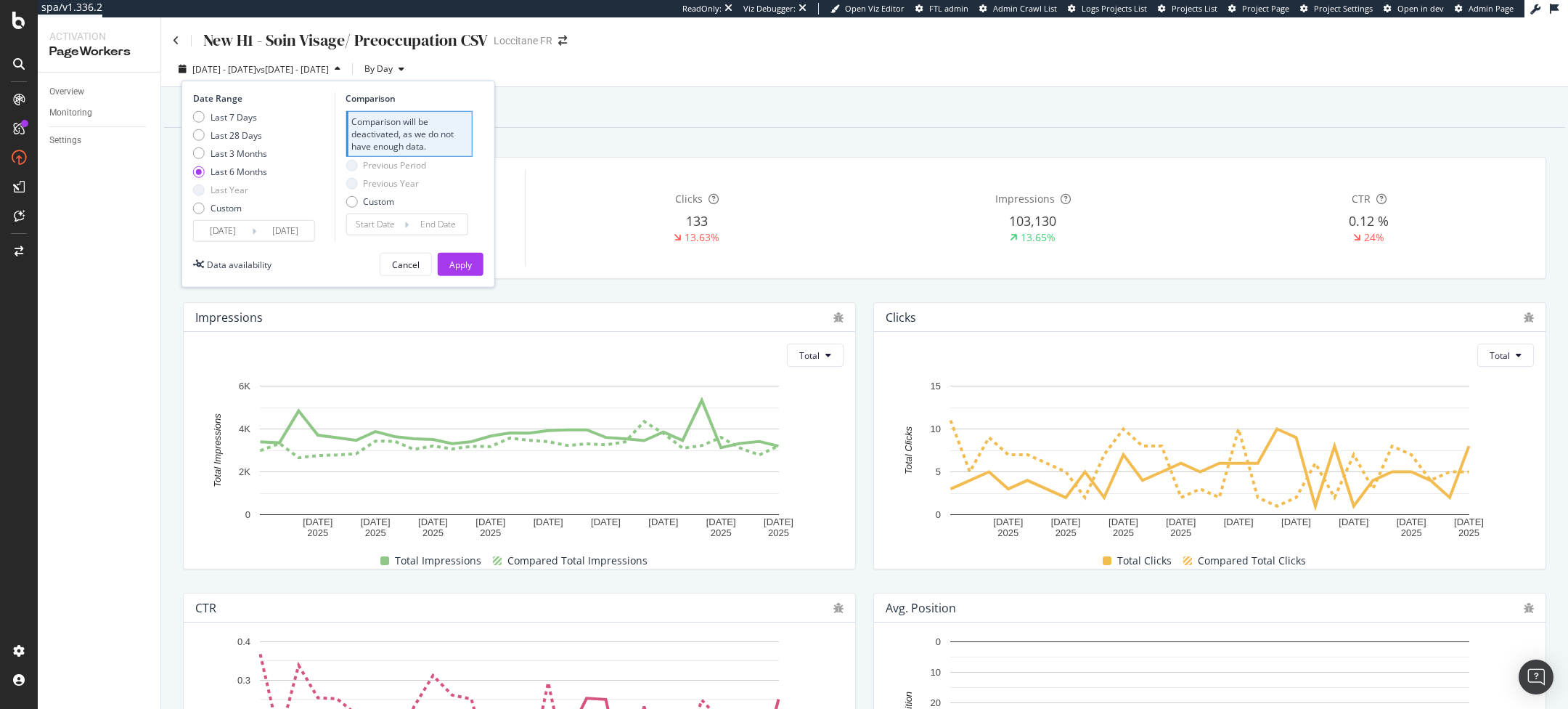
click at [662, 122] on div "Overview Reporting" at bounding box center [864, 108] width 1401 height 39
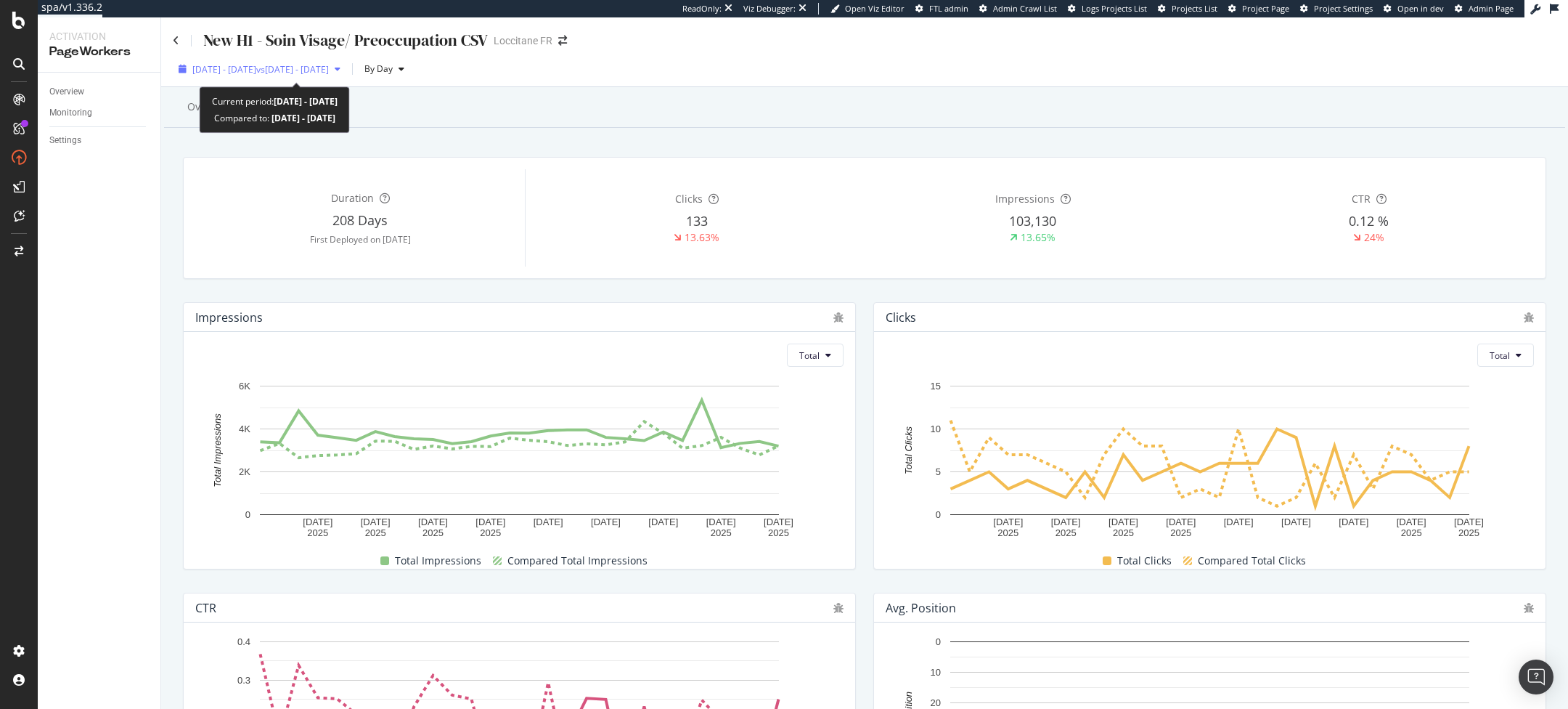
click at [235, 77] on div "2025 Jul. 19th - Aug. 15th vs 2025 Jun. 21st - Jul. 18th" at bounding box center [259, 69] width 174 height 22
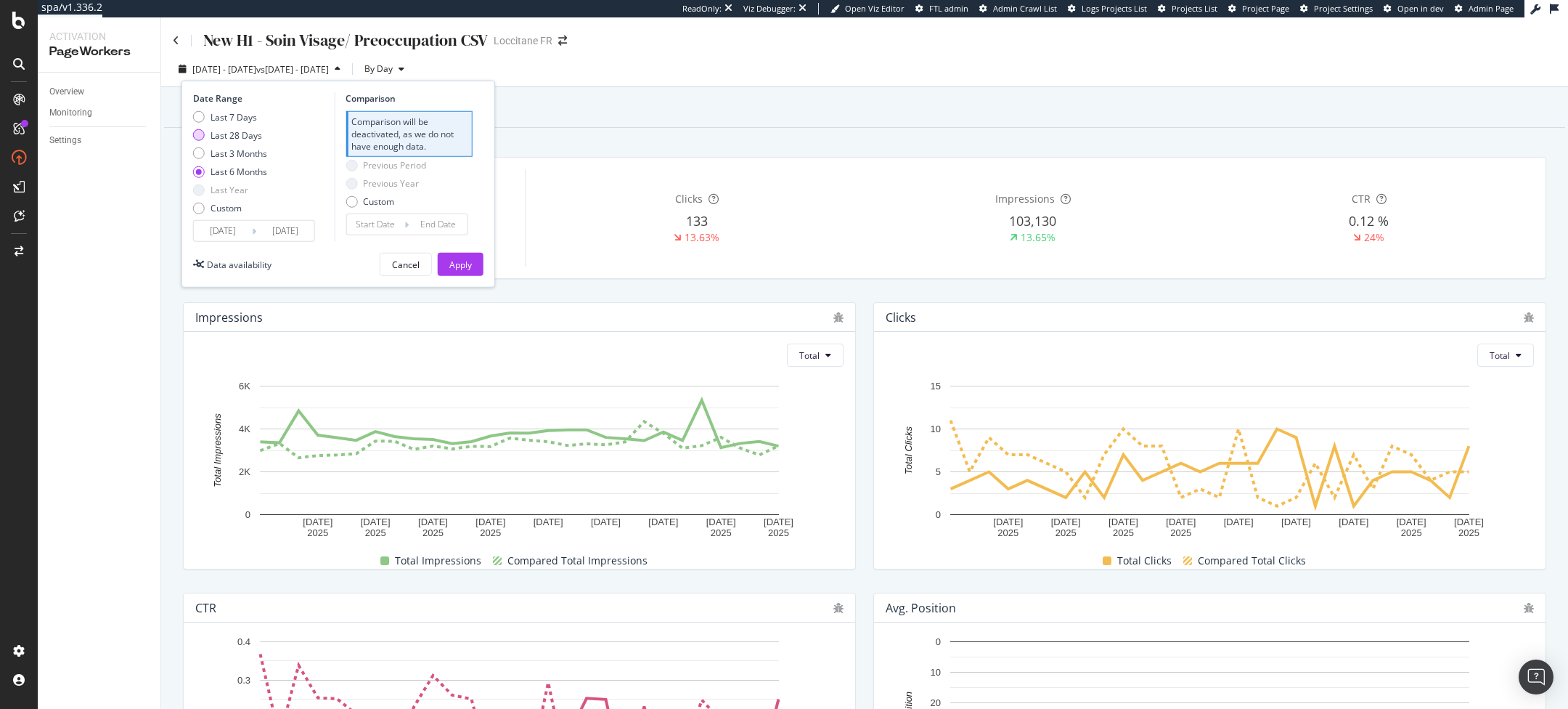
click at [216, 137] on div "Last 28 Days" at bounding box center [236, 135] width 51 height 13
type input "[DATE]"
click at [455, 264] on div "Apply" at bounding box center [460, 264] width 23 height 13
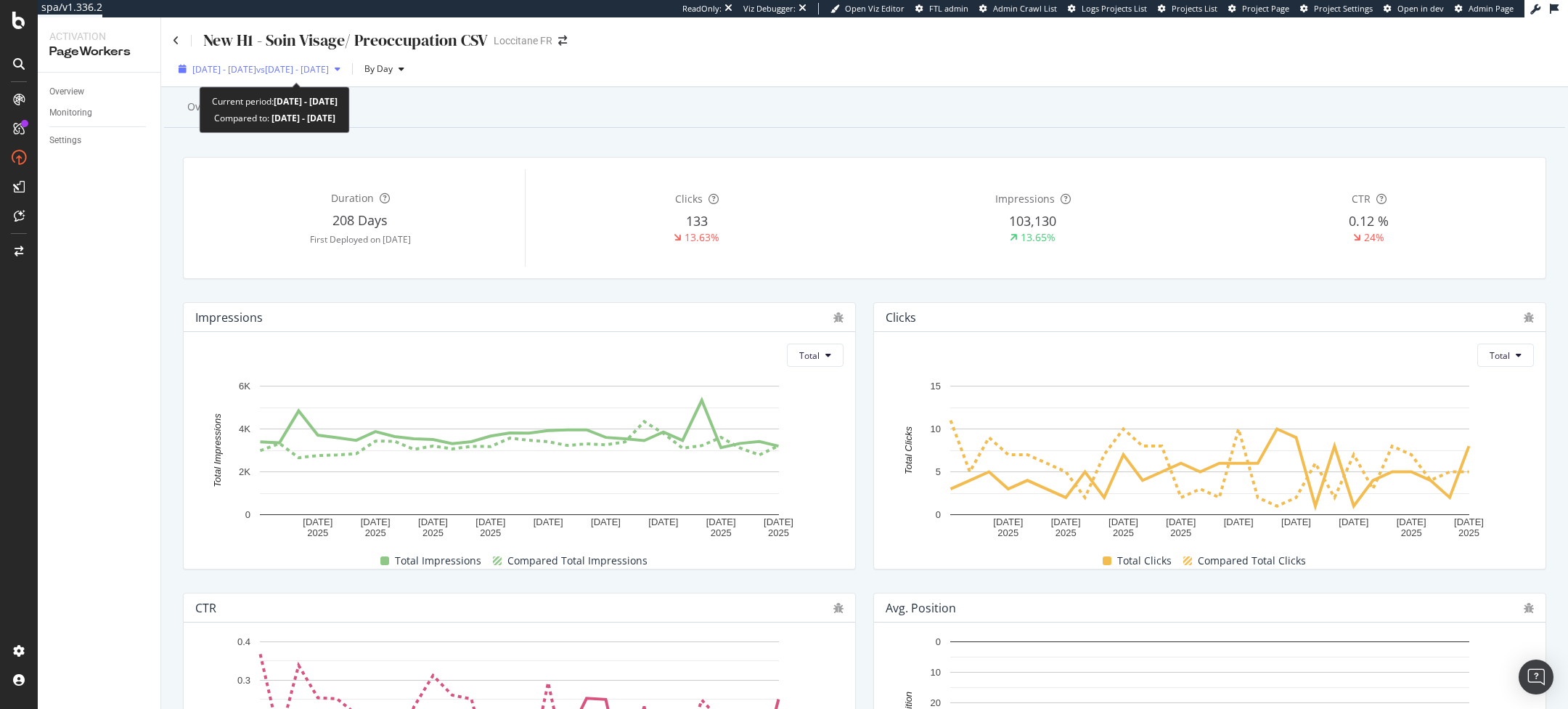
click at [294, 68] on span "vs 2025 Jun. 21st - Jul. 18th" at bounding box center [293, 69] width 73 height 13
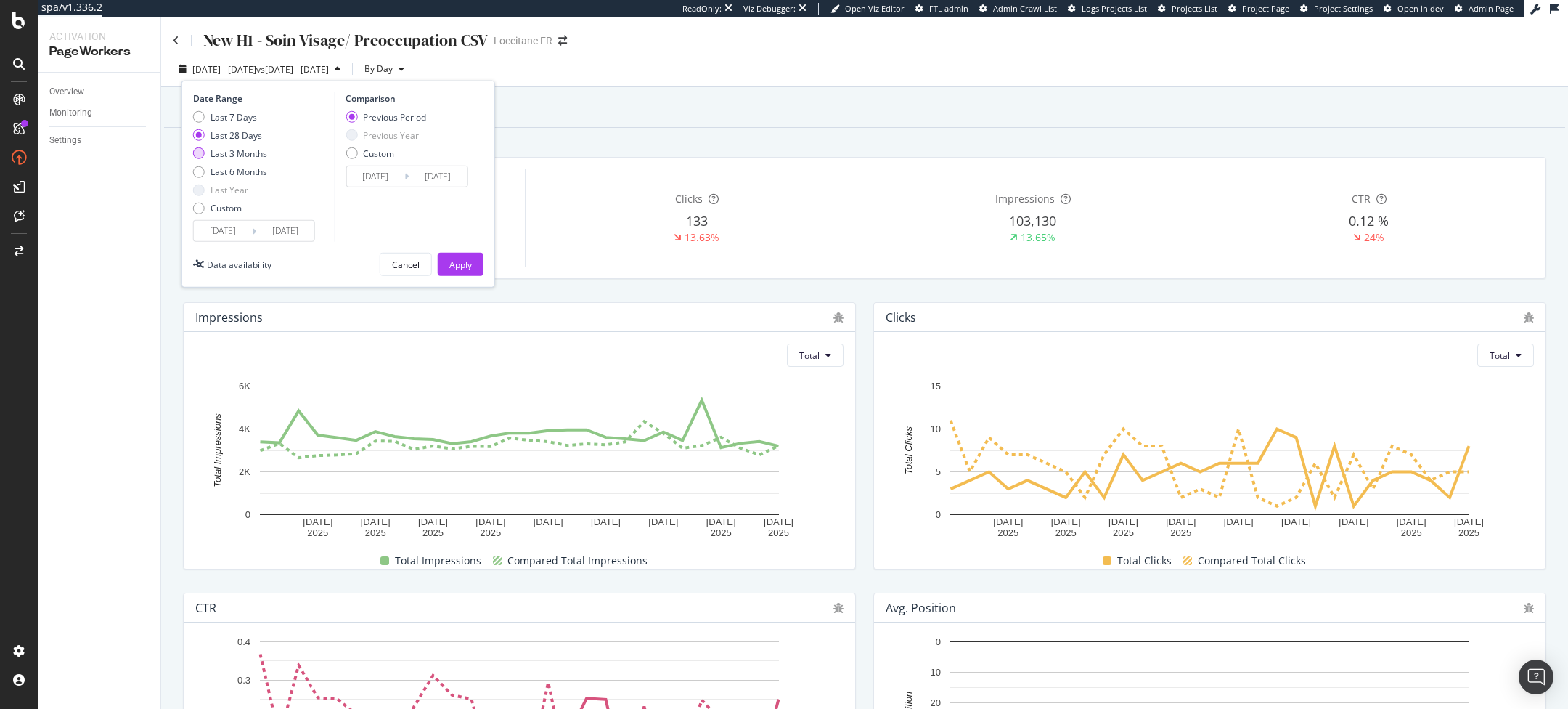
click at [216, 153] on div "Last 3 Months" at bounding box center [239, 153] width 57 height 13
type input "2025/05/16"
type input "2025/02/13"
type input "2025/05/15"
click at [463, 253] on div "Apply" at bounding box center [460, 264] width 23 height 22
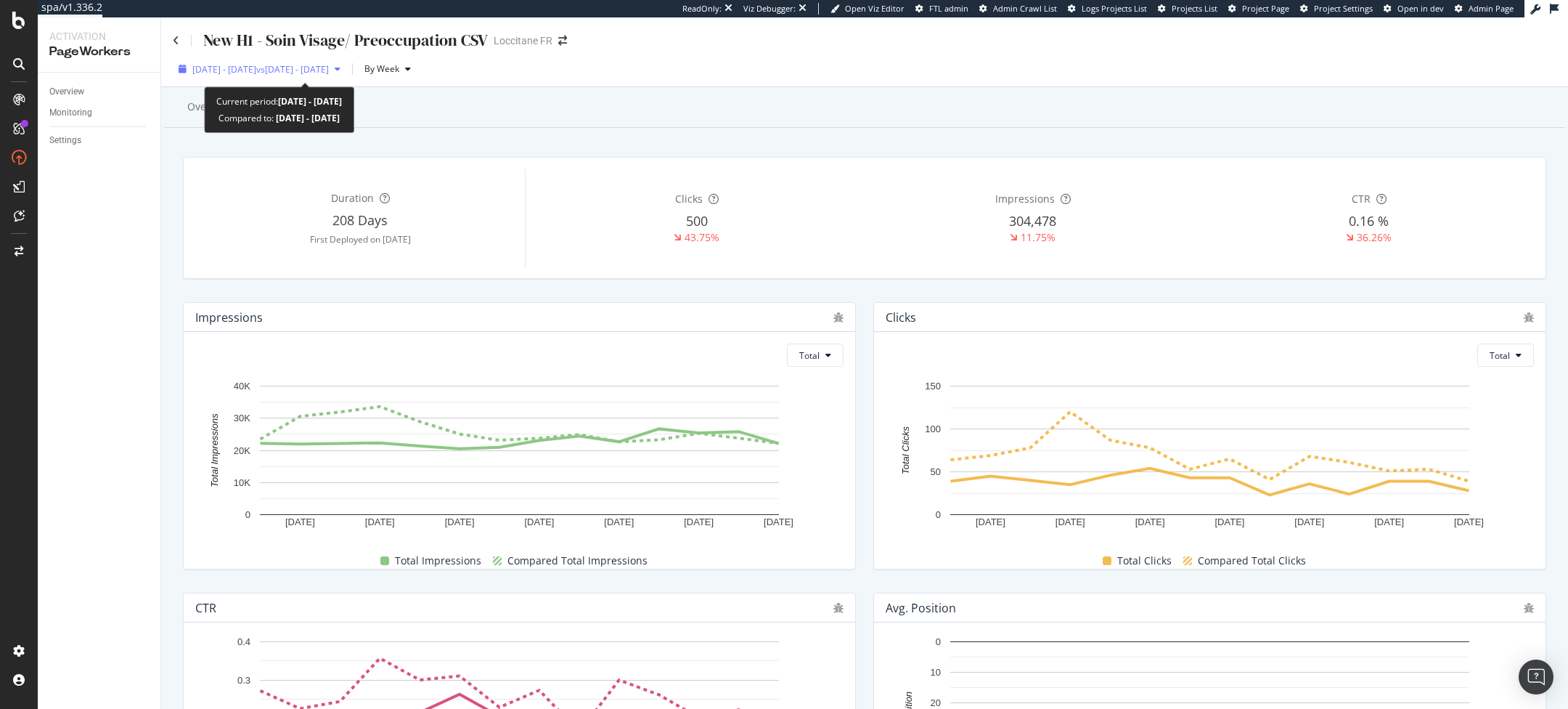
click at [250, 74] on span "2025 May. 16th - Aug. 15th" at bounding box center [224, 69] width 64 height 13
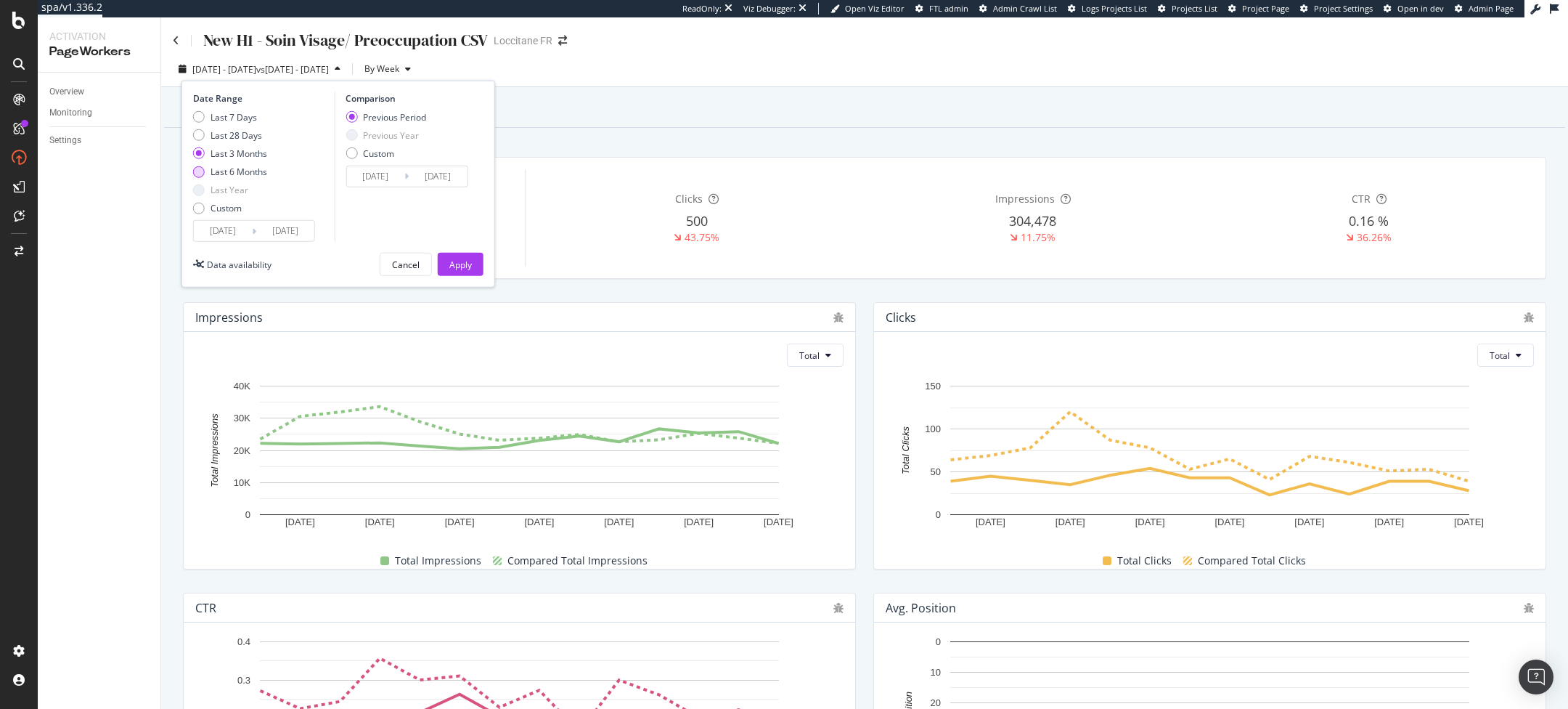
click at [210, 171] on div "Last 6 Months" at bounding box center [239, 172] width 57 height 13
type input "2025/02/16"
click at [461, 256] on div "Apply" at bounding box center [460, 264] width 23 height 22
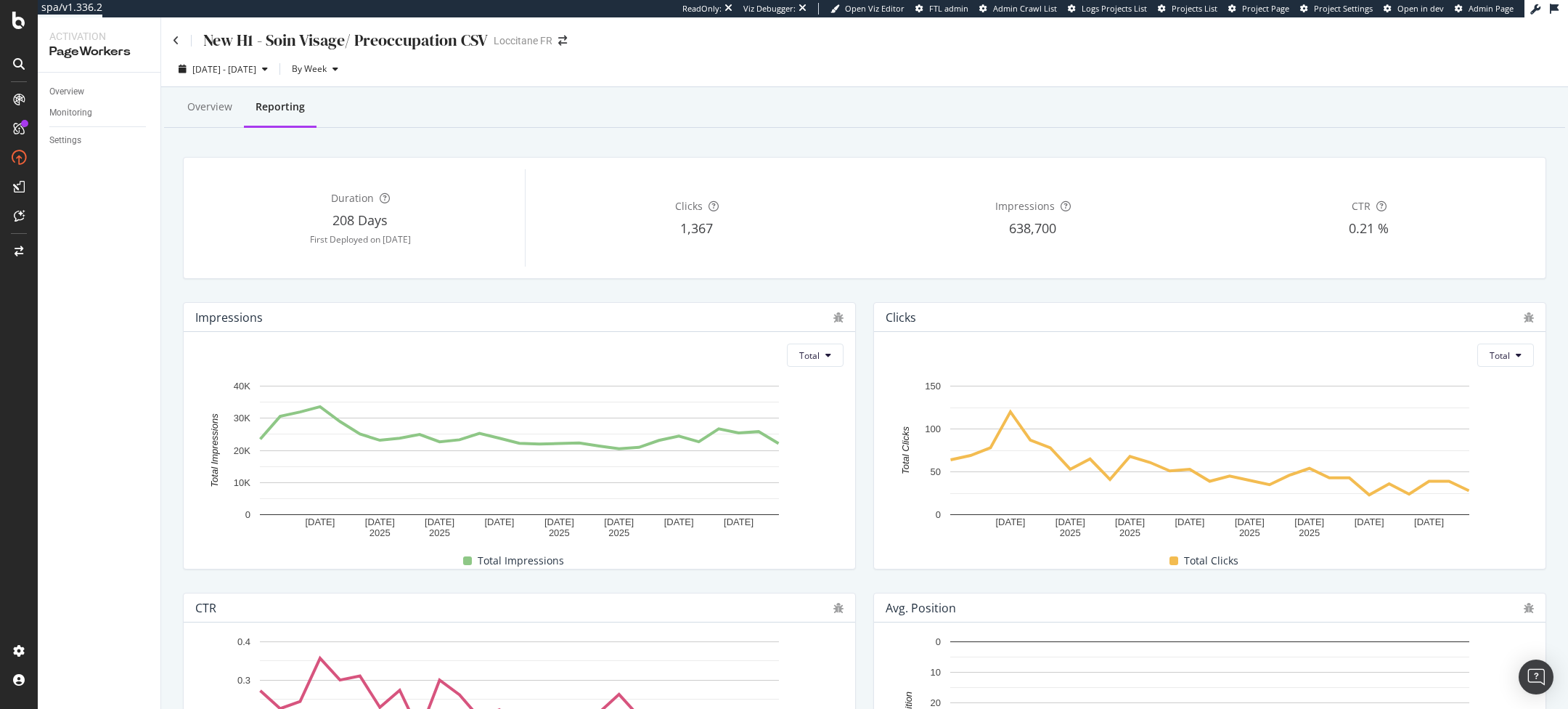
click at [183, 33] on div "New H1 - Soin Visage/ Preoccupation CSV" at bounding box center [330, 40] width 315 height 23
click at [174, 39] on icon at bounding box center [176, 40] width 7 height 10
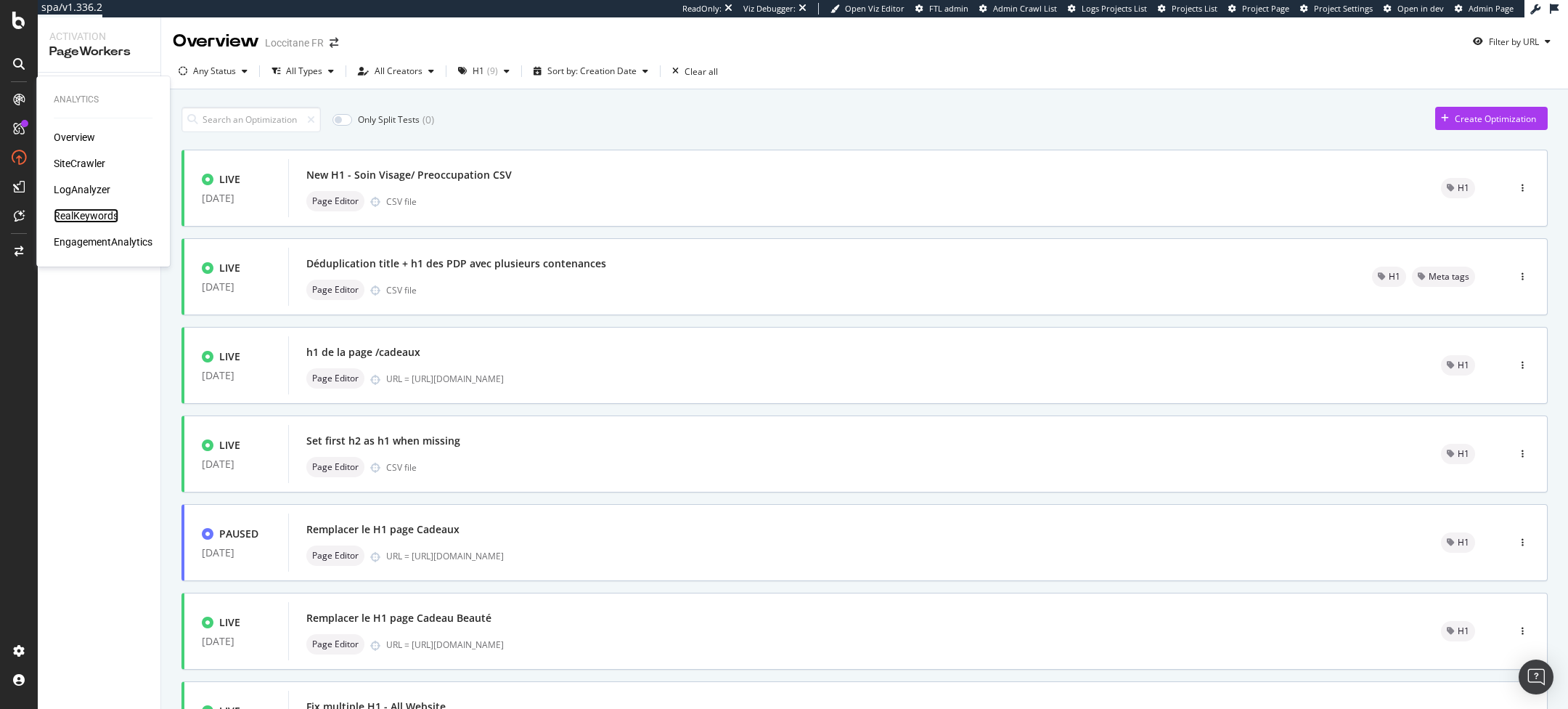
click at [87, 214] on div "RealKeywords" at bounding box center [86, 215] width 65 height 15
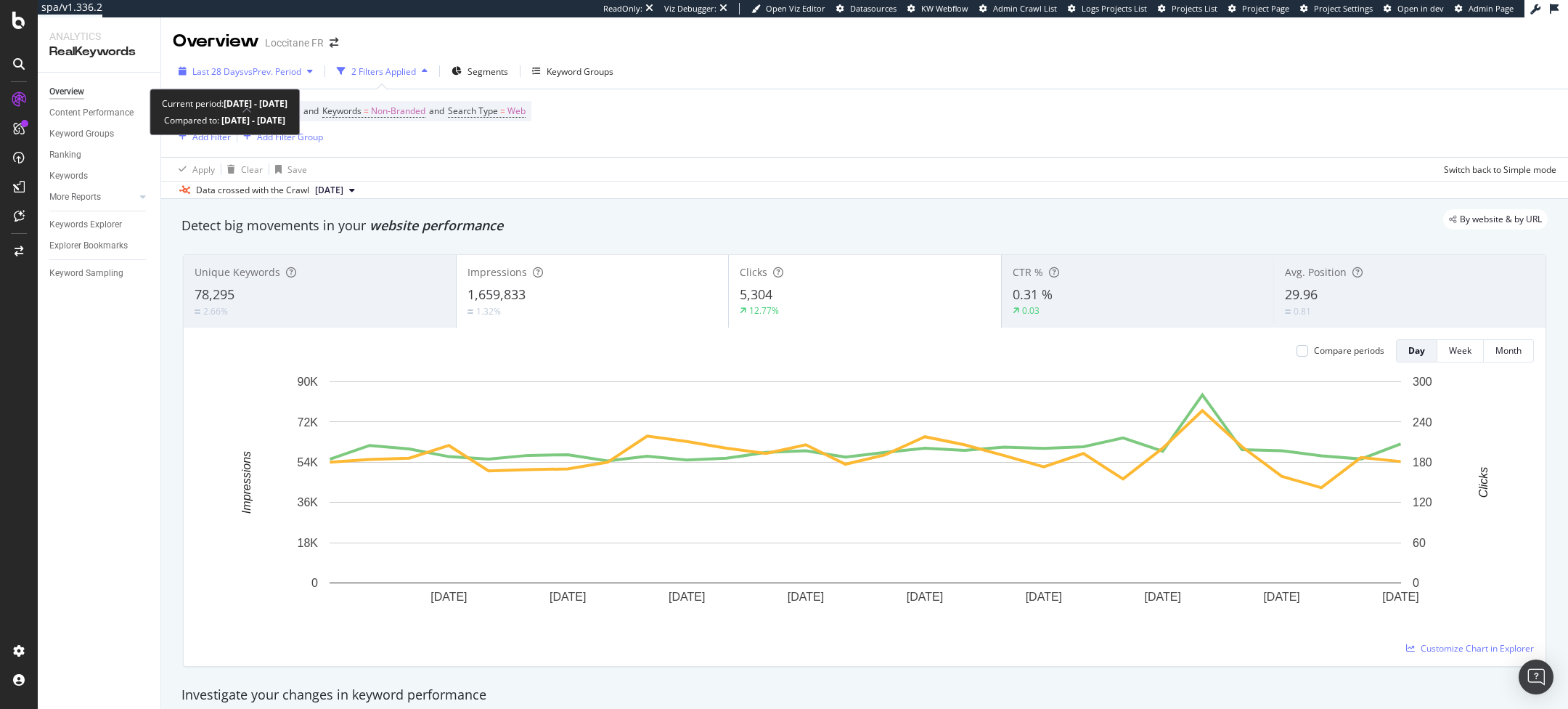
click at [291, 77] on span "vs Prev. Period" at bounding box center [272, 72] width 57 height 13
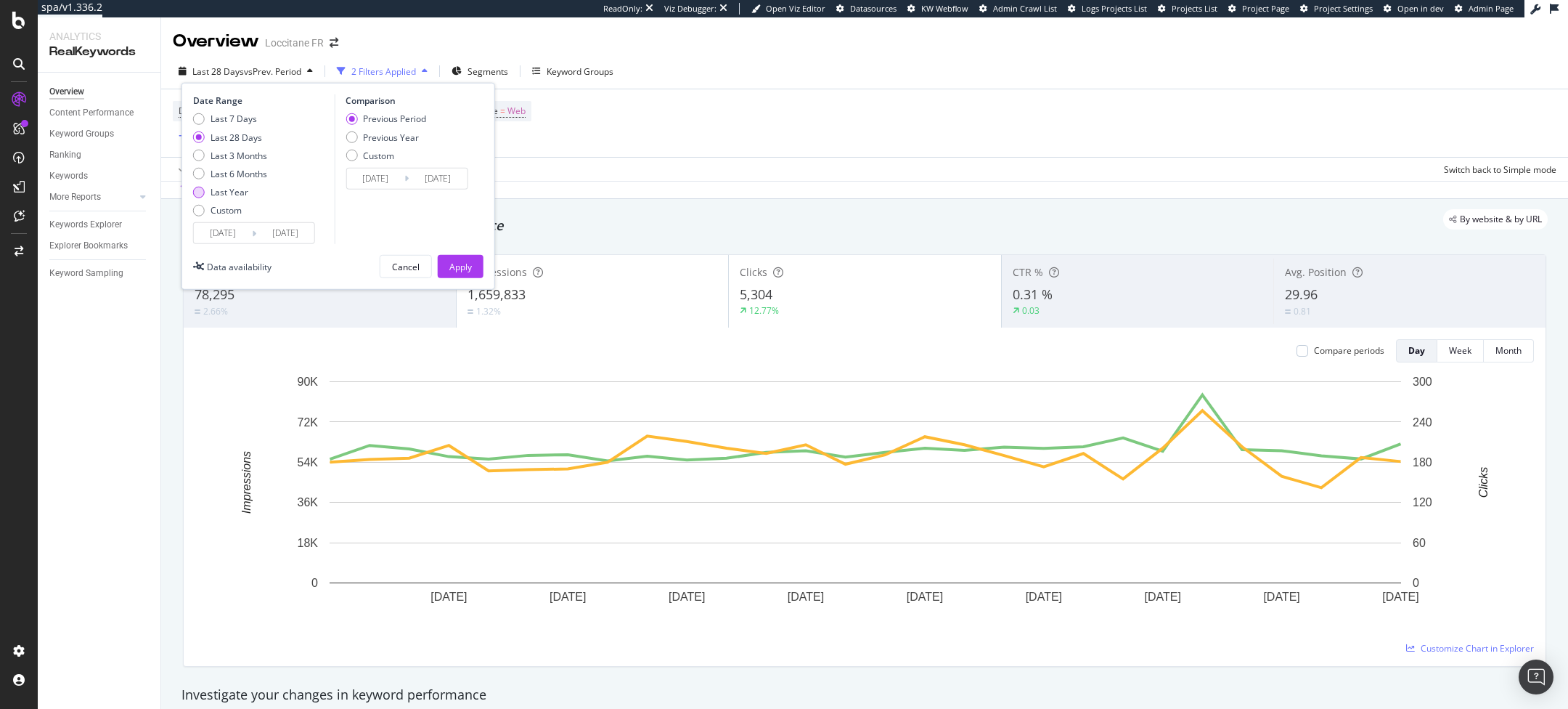
click at [222, 194] on div "Last Year" at bounding box center [229, 191] width 37 height 13
type input "2024/08/17"
type input "2023/08/18"
type input "[DATE]"
click at [374, 146] on div "Previous Period Previous Year Custom" at bounding box center [386, 139] width 81 height 54
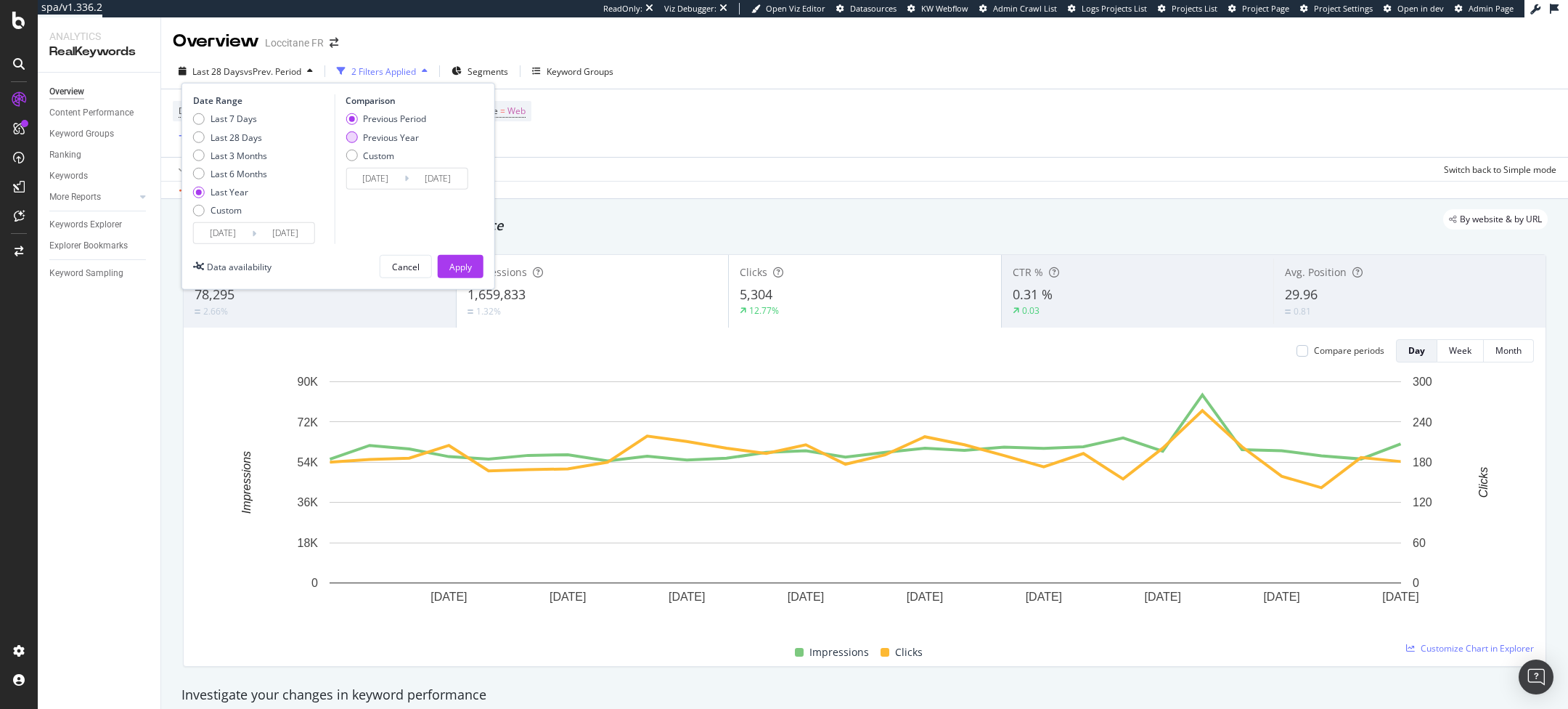
click at [383, 141] on div "Previous Year" at bounding box center [391, 136] width 56 height 13
type input "2023/08/19"
type input "2024/08/17"
click at [454, 277] on button "Apply" at bounding box center [460, 267] width 46 height 24
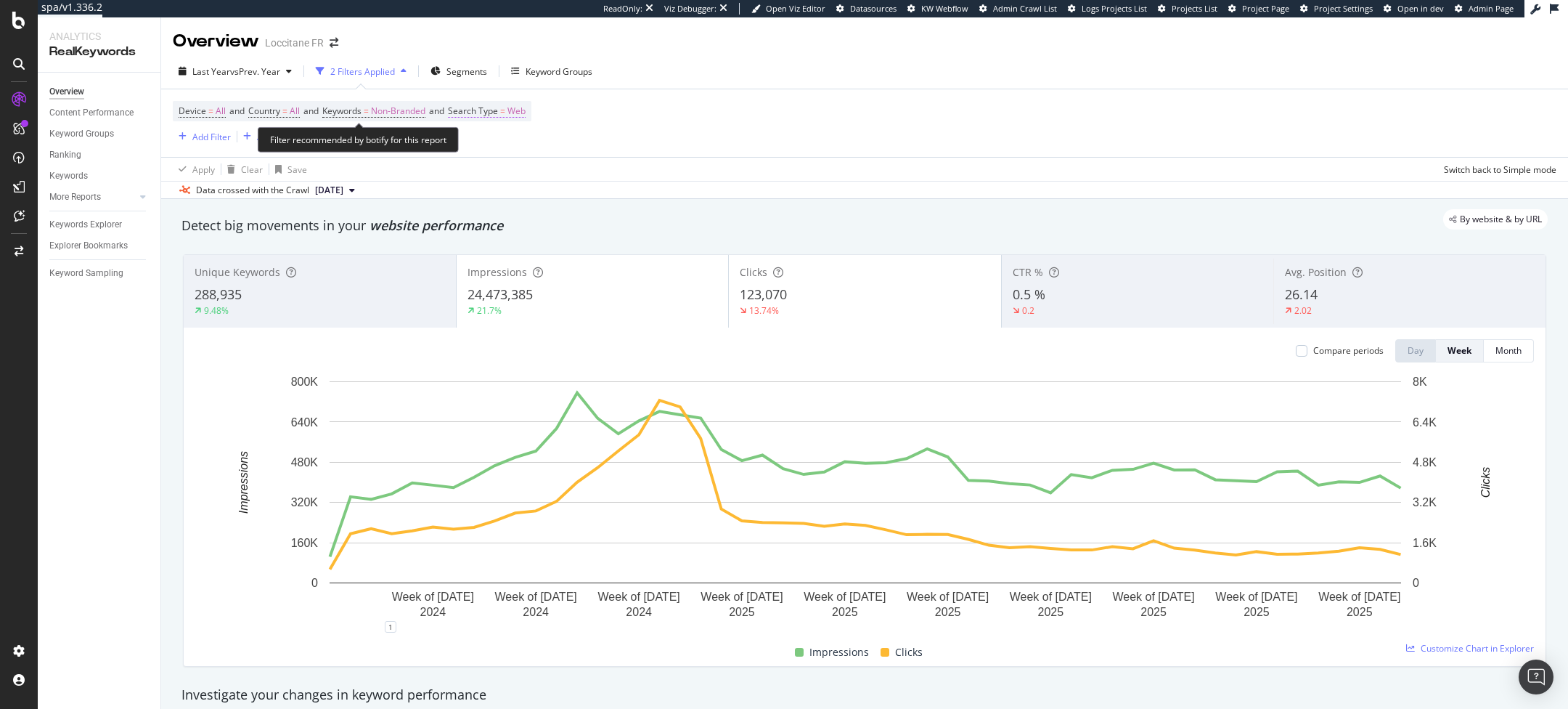
click at [522, 104] on span "Web" at bounding box center [516, 111] width 18 height 21
click at [486, 144] on span "Web" at bounding box center [485, 144] width 18 height 13
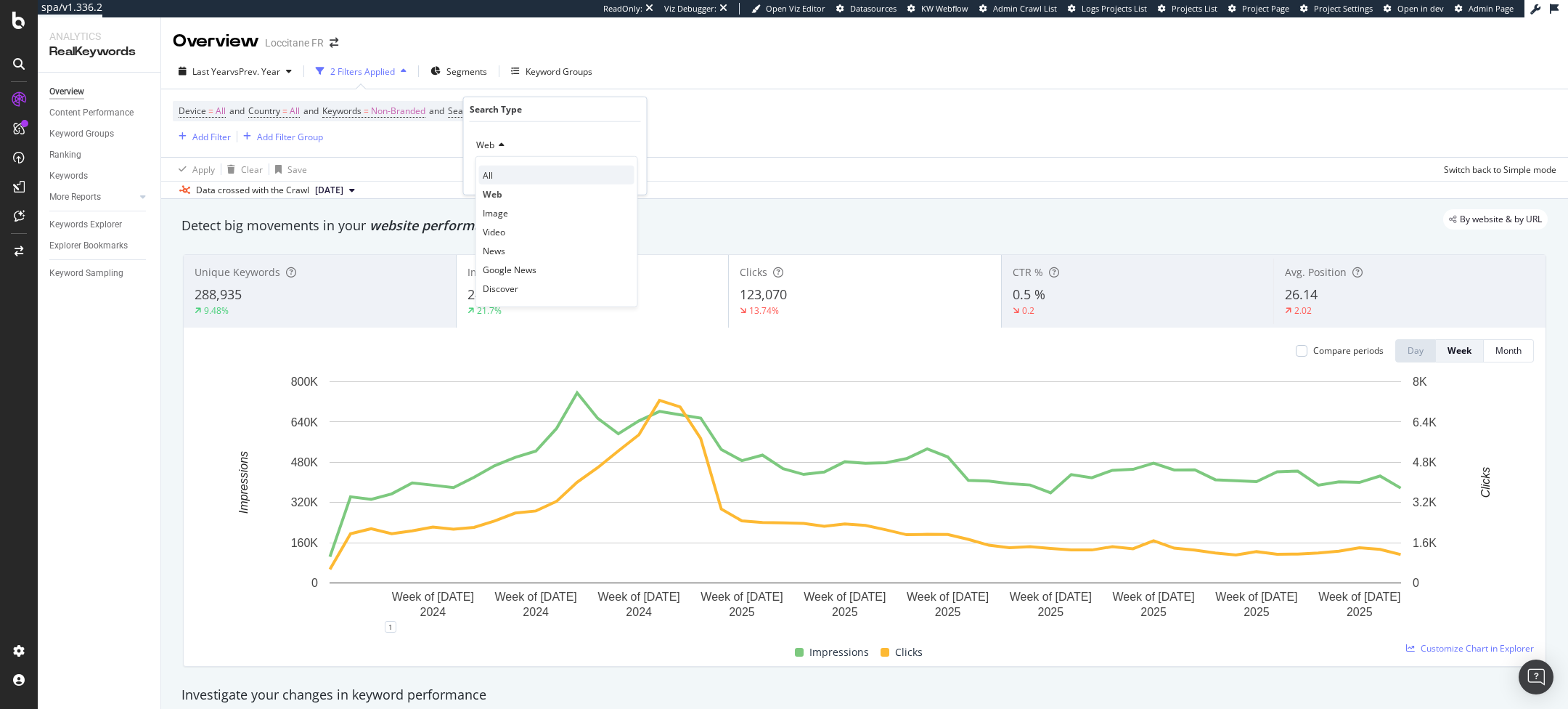
click at [494, 177] on div "All" at bounding box center [557, 175] width 155 height 19
click at [627, 171] on div "Apply" at bounding box center [623, 175] width 23 height 13
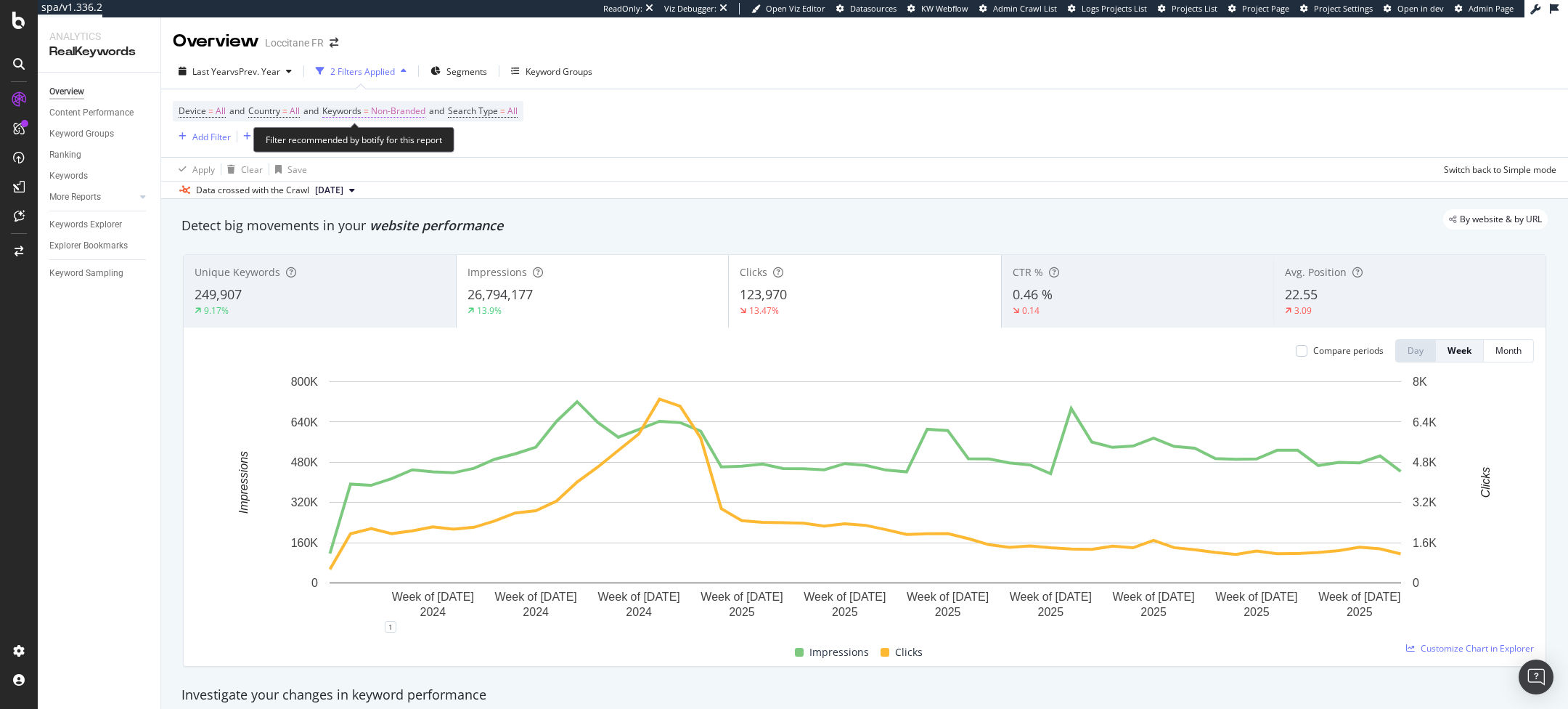
click at [384, 110] on span "Non-Branded" at bounding box center [398, 111] width 54 height 21
click at [384, 140] on span "Non-Branded" at bounding box center [373, 144] width 60 height 13
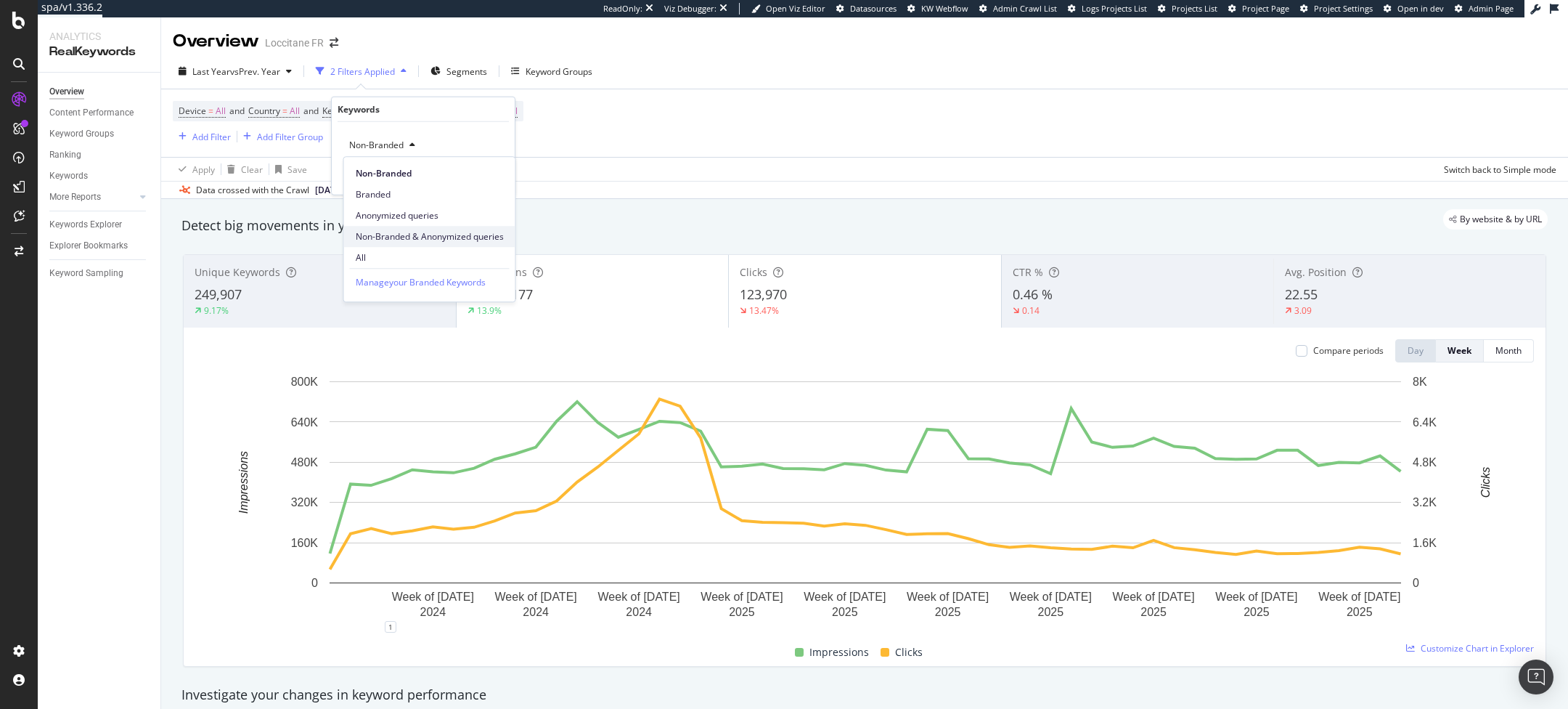
click at [404, 242] on span "Non-Branded & Anonymized queries" at bounding box center [429, 236] width 148 height 13
click at [494, 171] on div "Apply" at bounding box center [503, 175] width 23 height 13
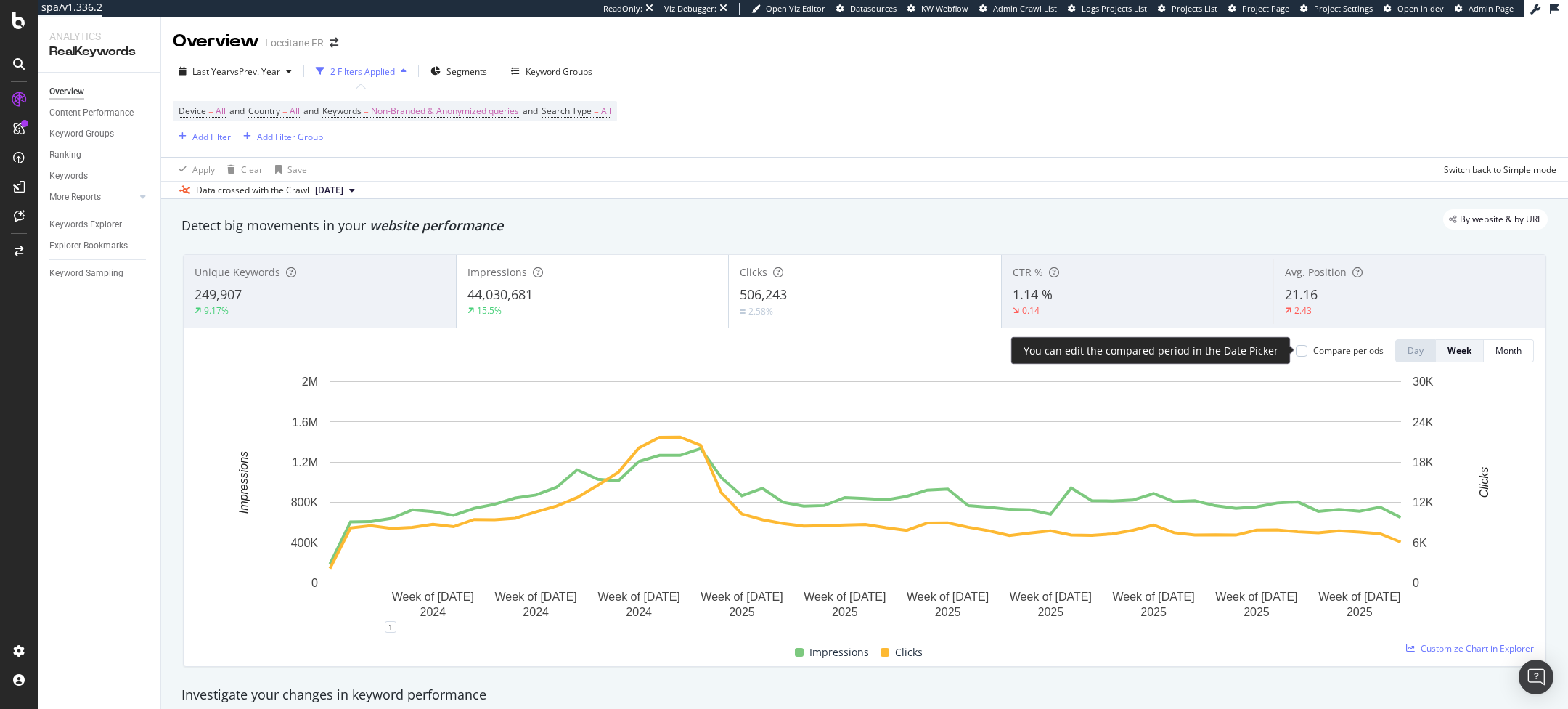
click at [1313, 353] on div "Compare periods" at bounding box center [1339, 350] width 87 height 13
click at [1305, 353] on div at bounding box center [1302, 351] width 12 height 12
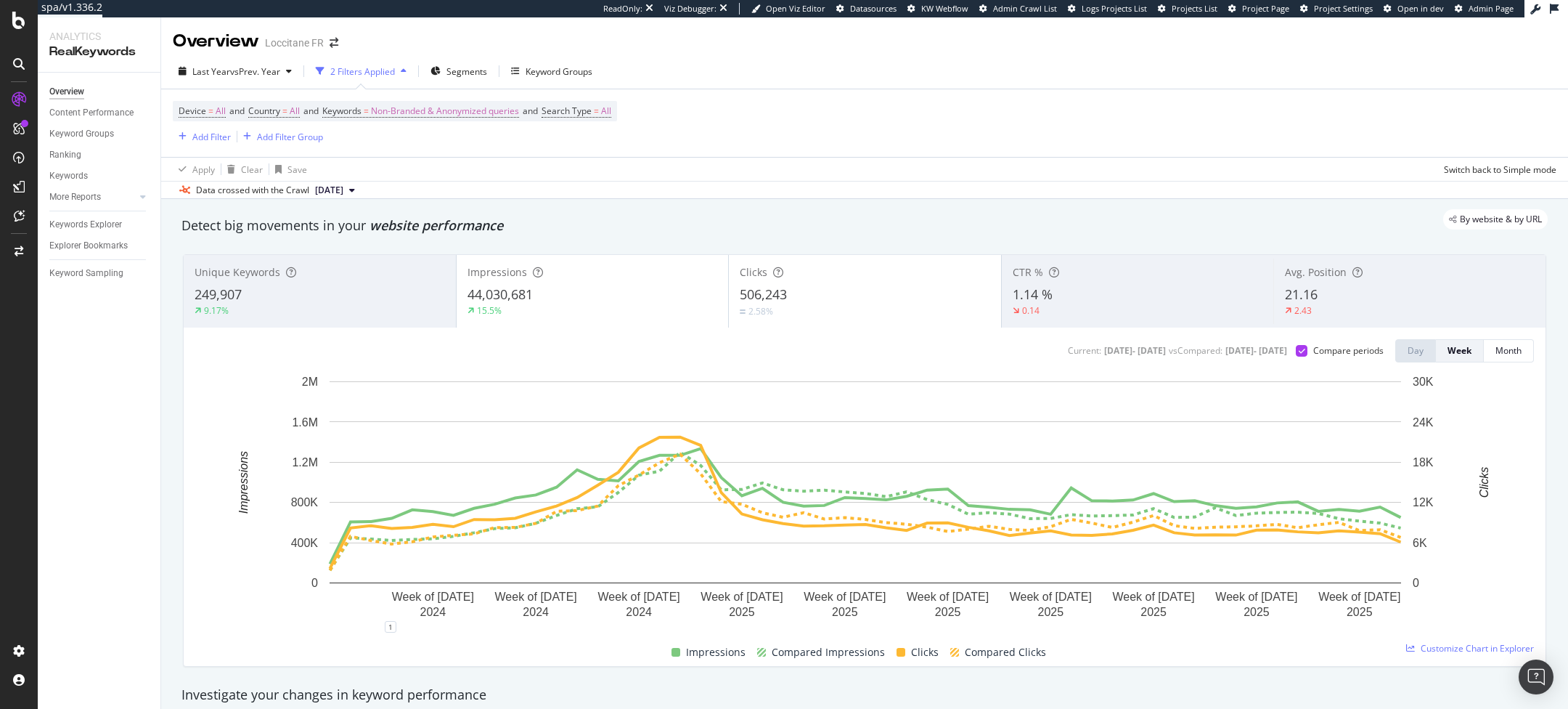
click at [609, 324] on div "Impressions 44,030,681 15.5%" at bounding box center [592, 292] width 273 height 73
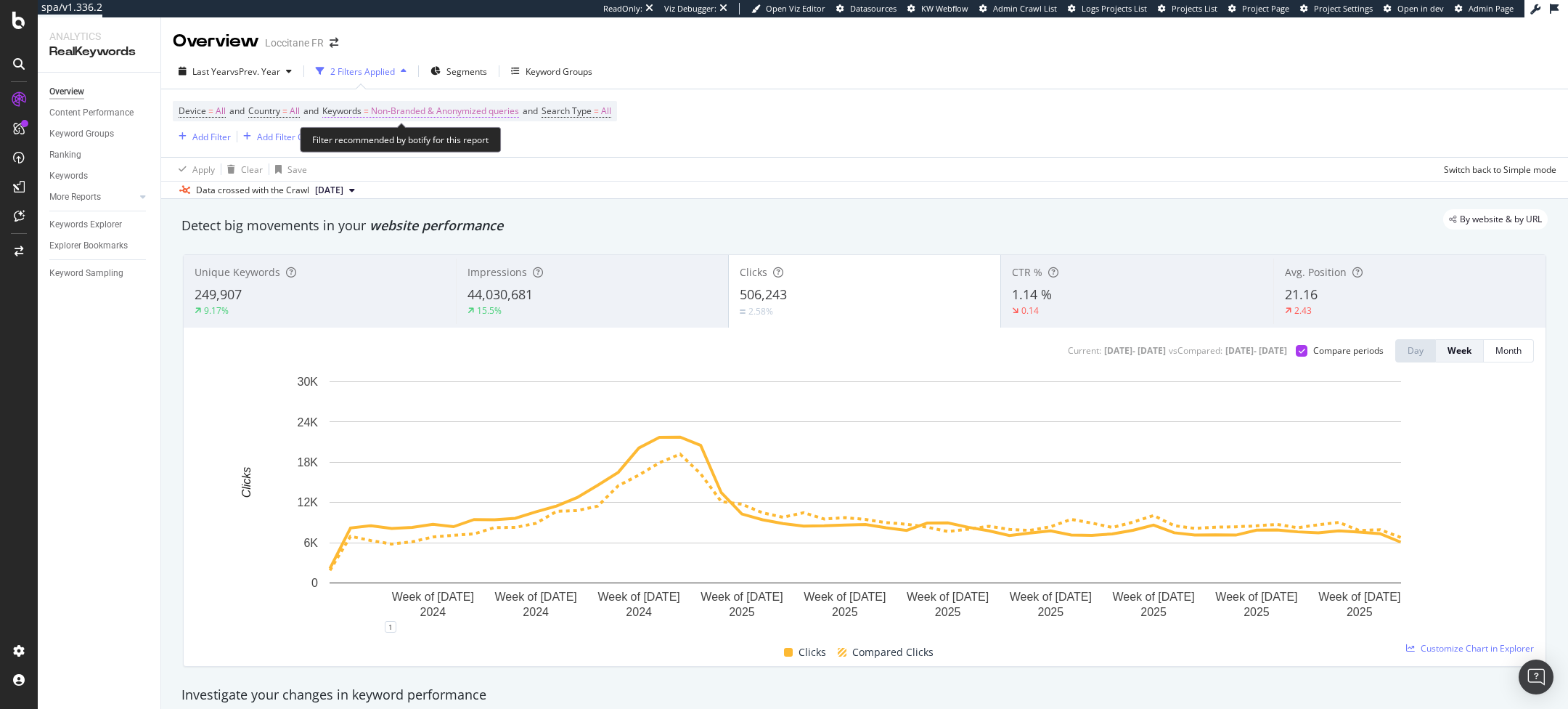
click at [422, 110] on span "Non-Branded & Anonymized queries" at bounding box center [445, 111] width 148 height 21
click at [401, 143] on span "Non-Branded & Anonymized queries" at bounding box center [420, 144] width 154 height 13
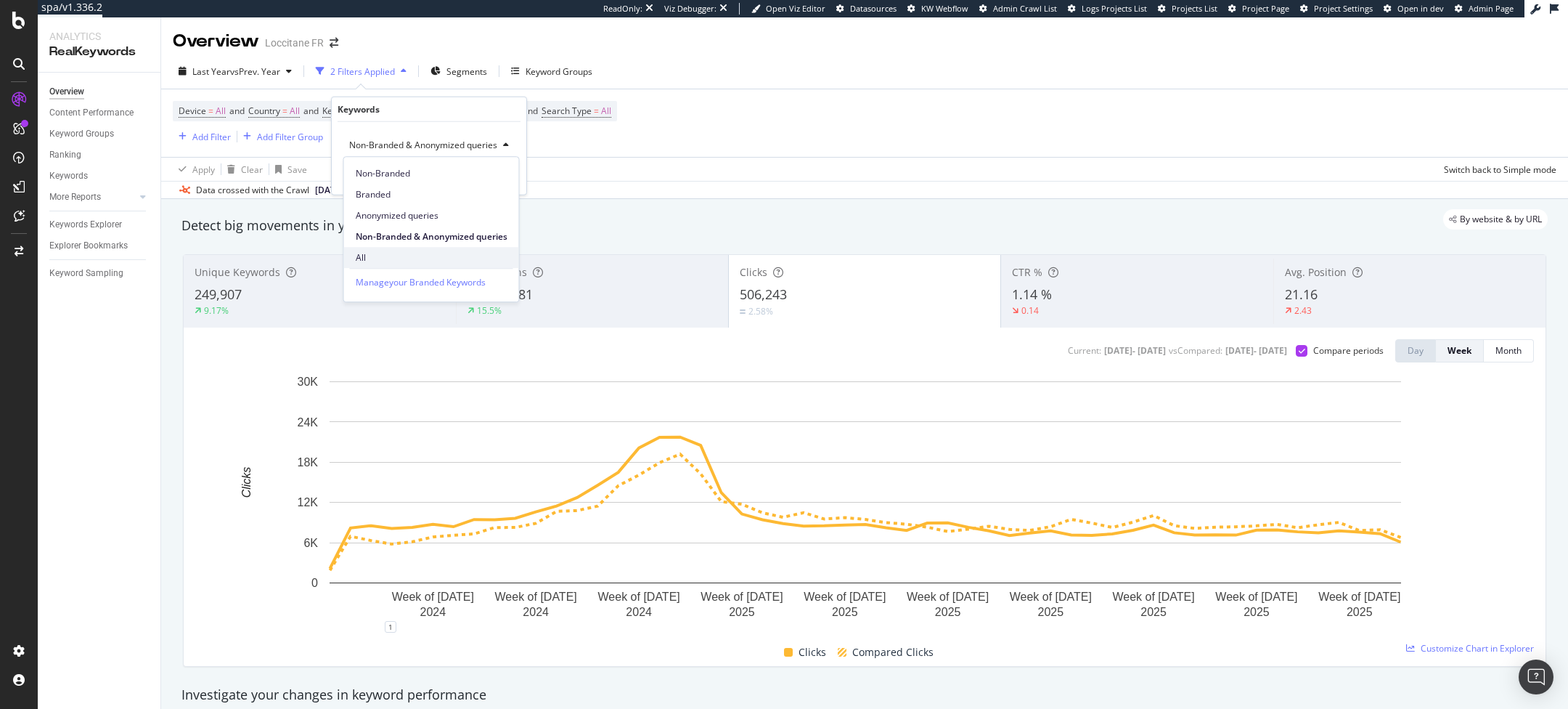
click at [366, 251] on span "All" at bounding box center [431, 257] width 152 height 13
click at [486, 172] on div "Apply" at bounding box center [491, 175] width 23 height 13
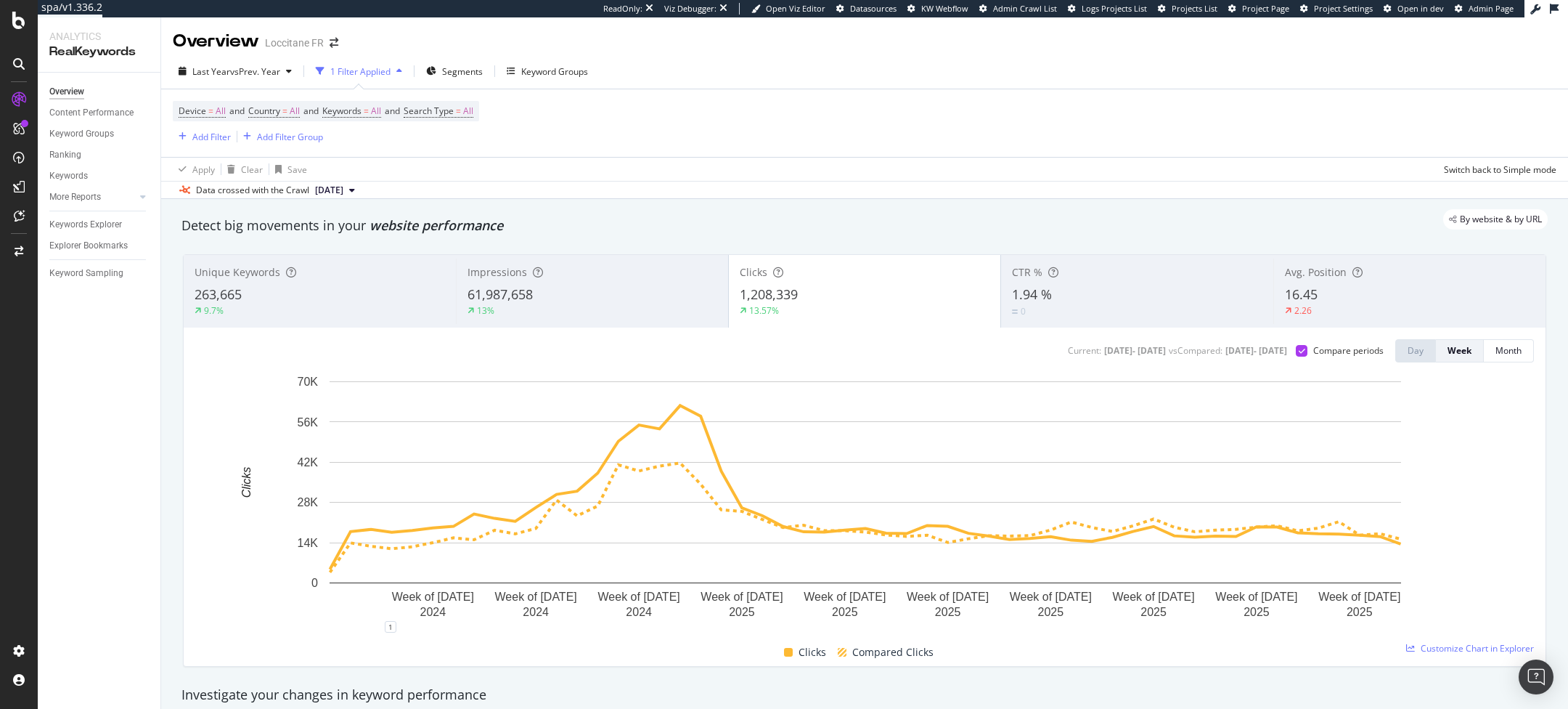
click at [872, 188] on div "Data crossed with the Crawl 2025 Aug. 9th" at bounding box center [864, 190] width 1407 height 18
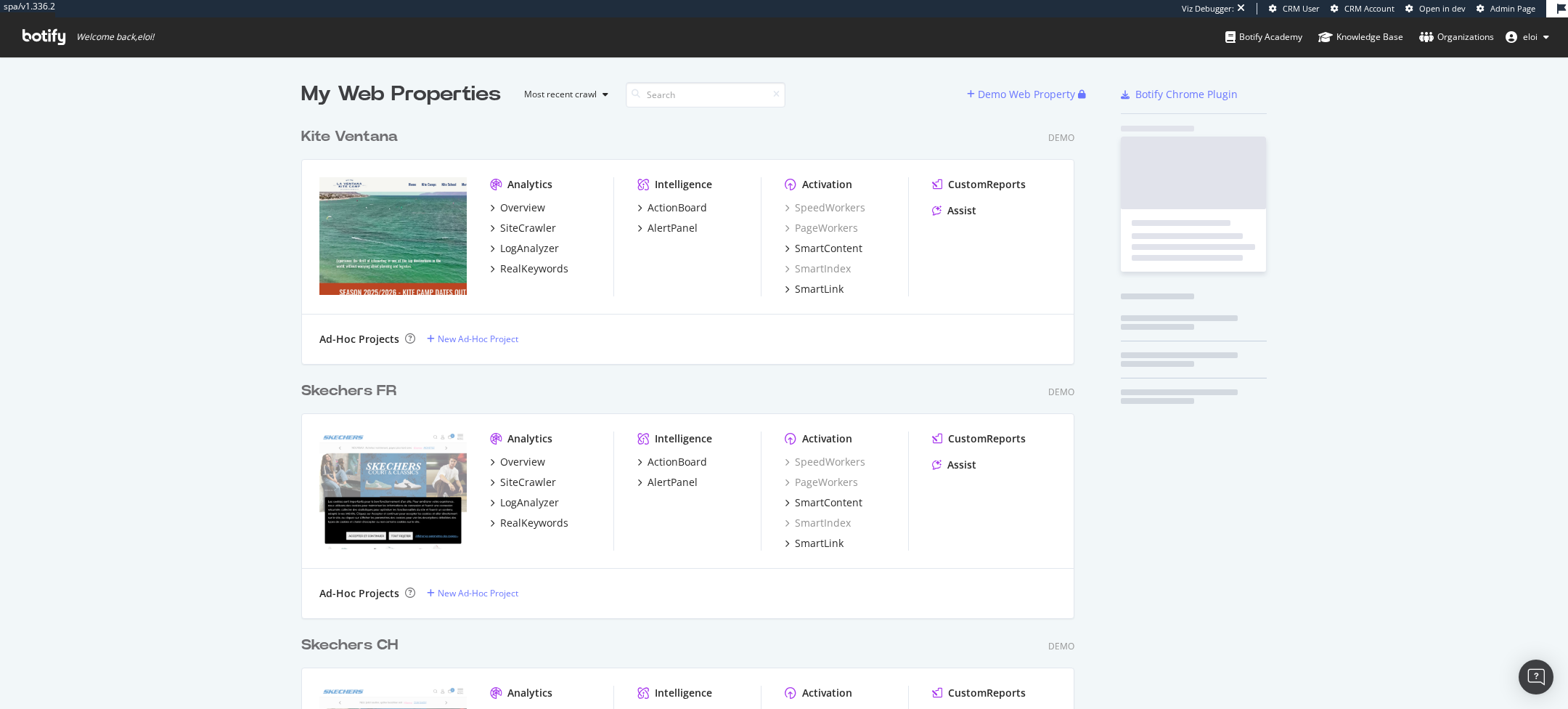
scroll to position [5154, 784]
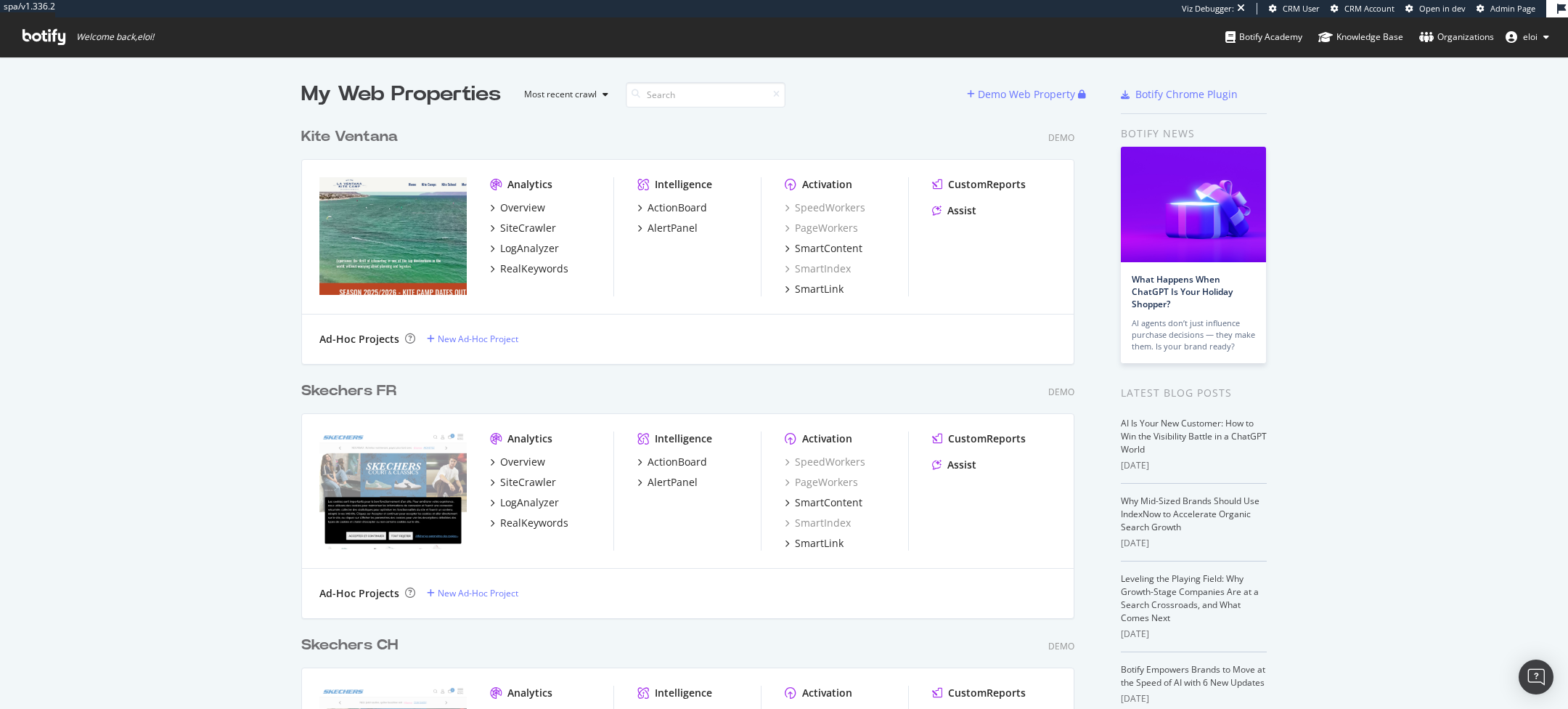
click at [664, 113] on div "Kite Ventana Demo Analytics Overview SiteCrawler LogAnalyzer RealKeywords Intel…" at bounding box center [693, 236] width 784 height 254
click at [667, 104] on input at bounding box center [705, 95] width 160 height 26
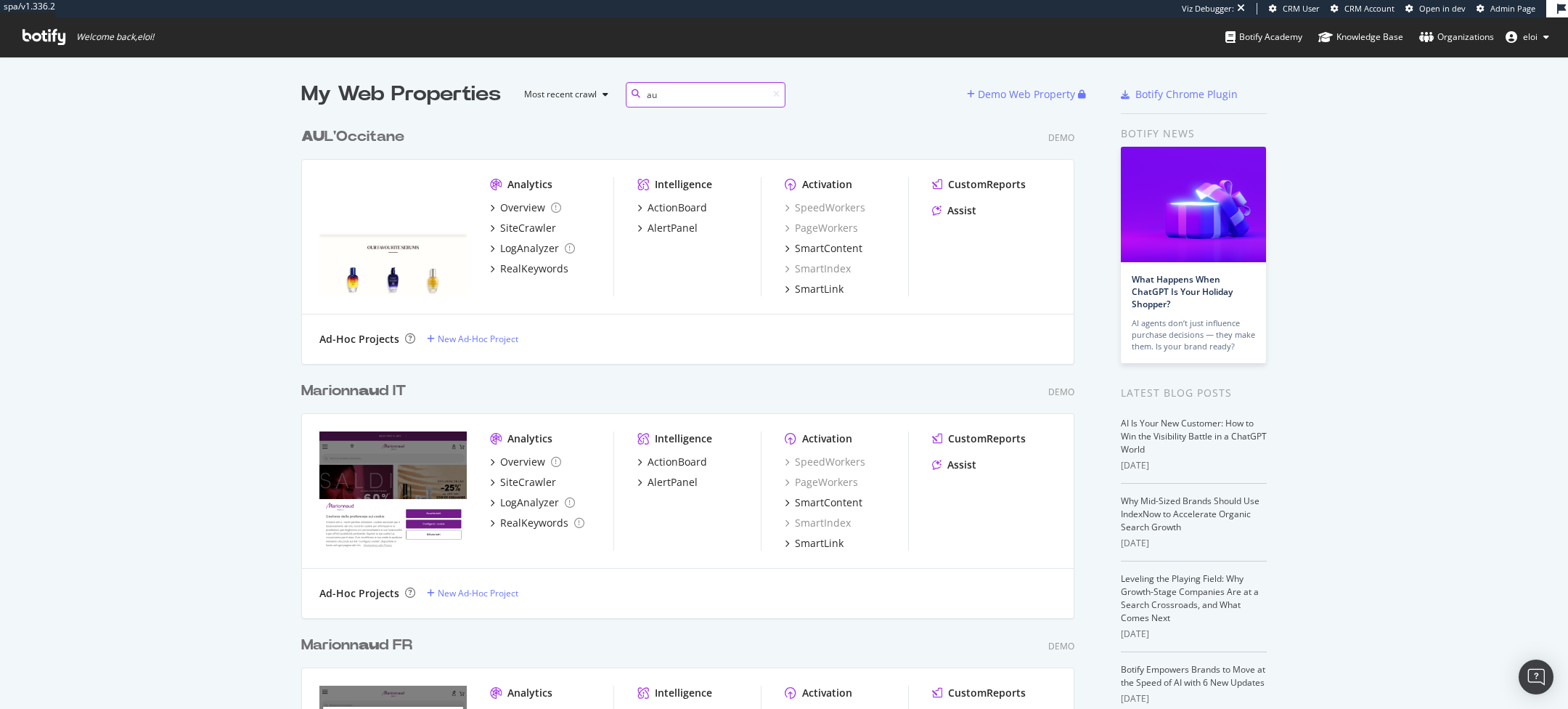
scroll to position [1015, 784]
type input "au"
click at [374, 136] on div "AU L'Occitane" at bounding box center [352, 136] width 103 height 21
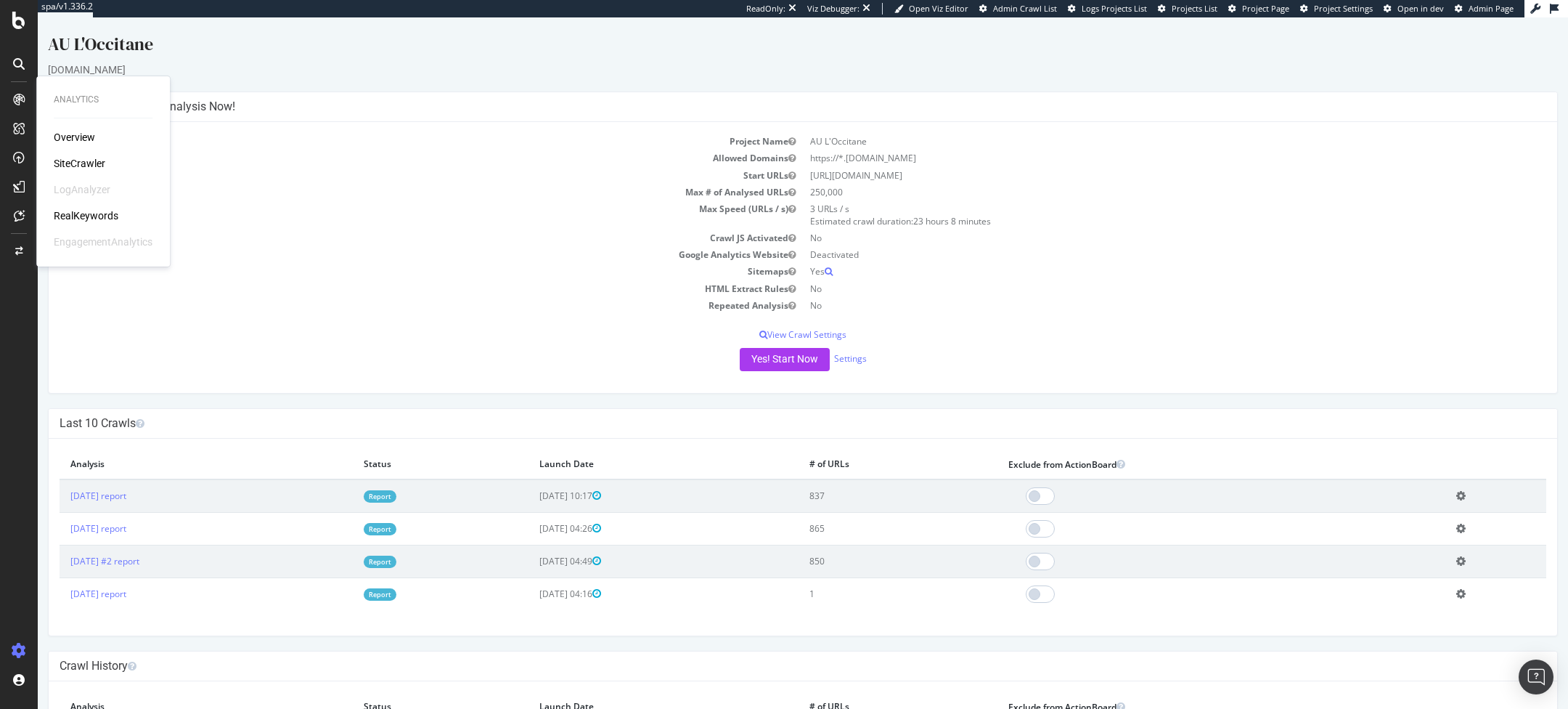
click at [95, 212] on div "RealKeywords" at bounding box center [86, 215] width 65 height 15
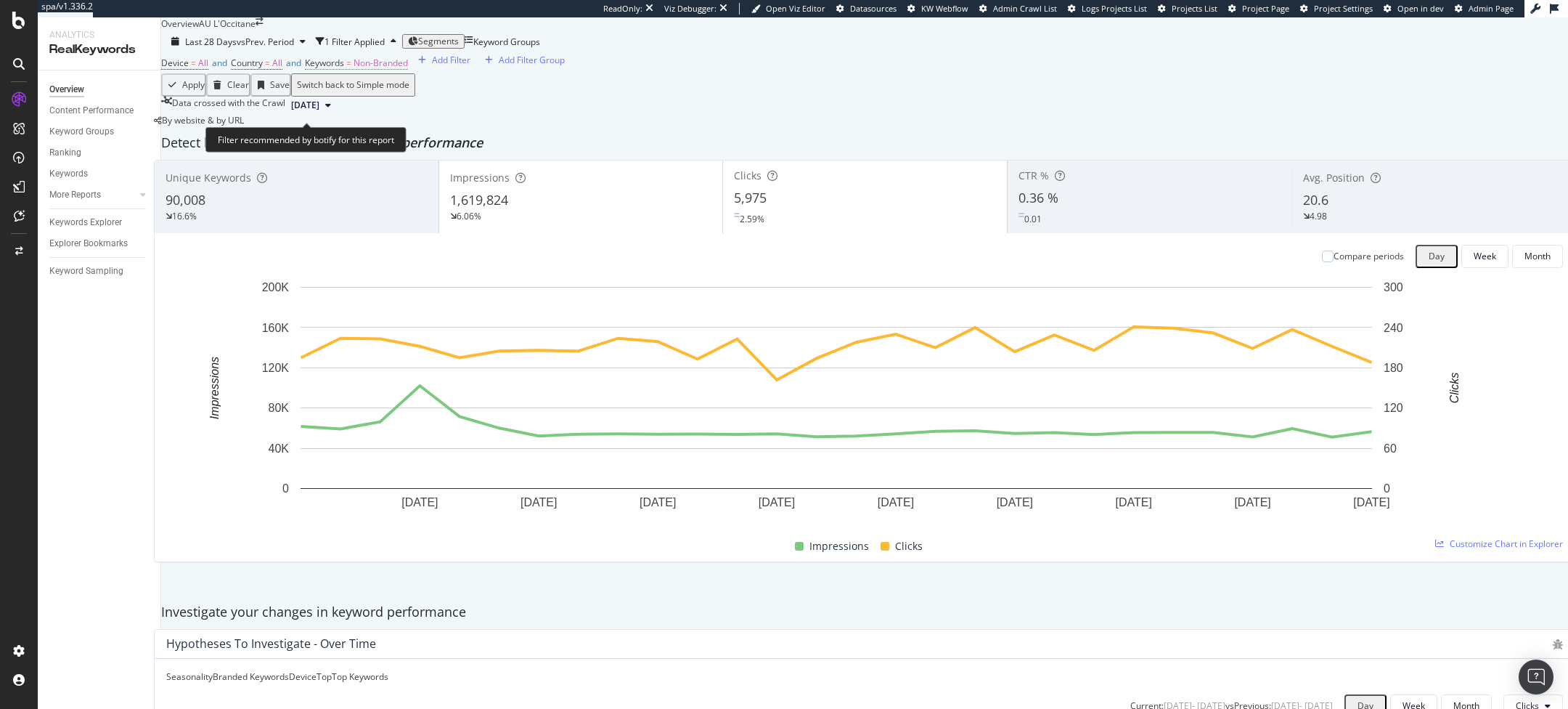
click at [400, 69] on span "Non-Branded" at bounding box center [380, 63] width 54 height 13
click at [383, 127] on span "Non-Branded" at bounding box center [359, 121] width 54 height 13
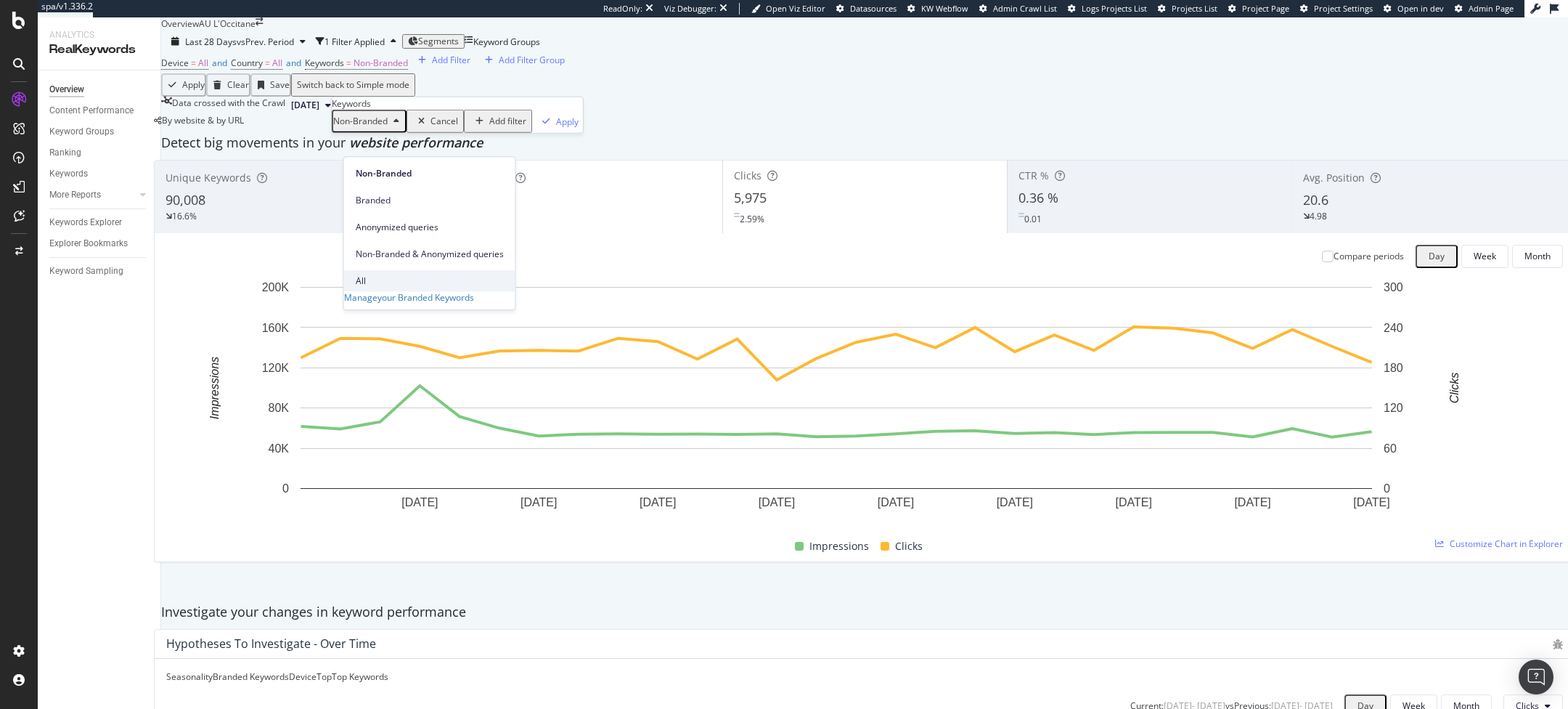
click at [378, 270] on div "All" at bounding box center [429, 280] width 171 height 21
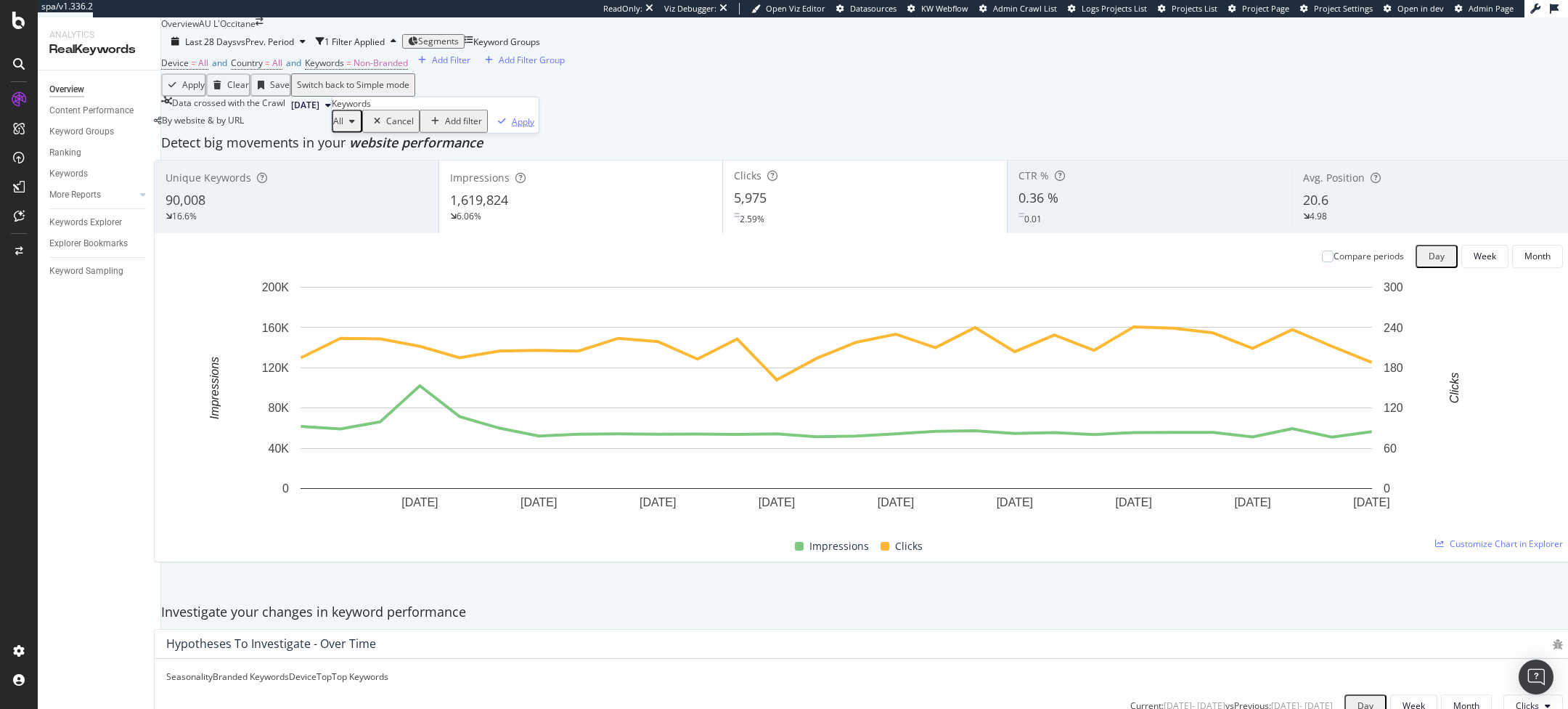
click at [495, 133] on button "Apply" at bounding box center [514, 122] width 51 height 24
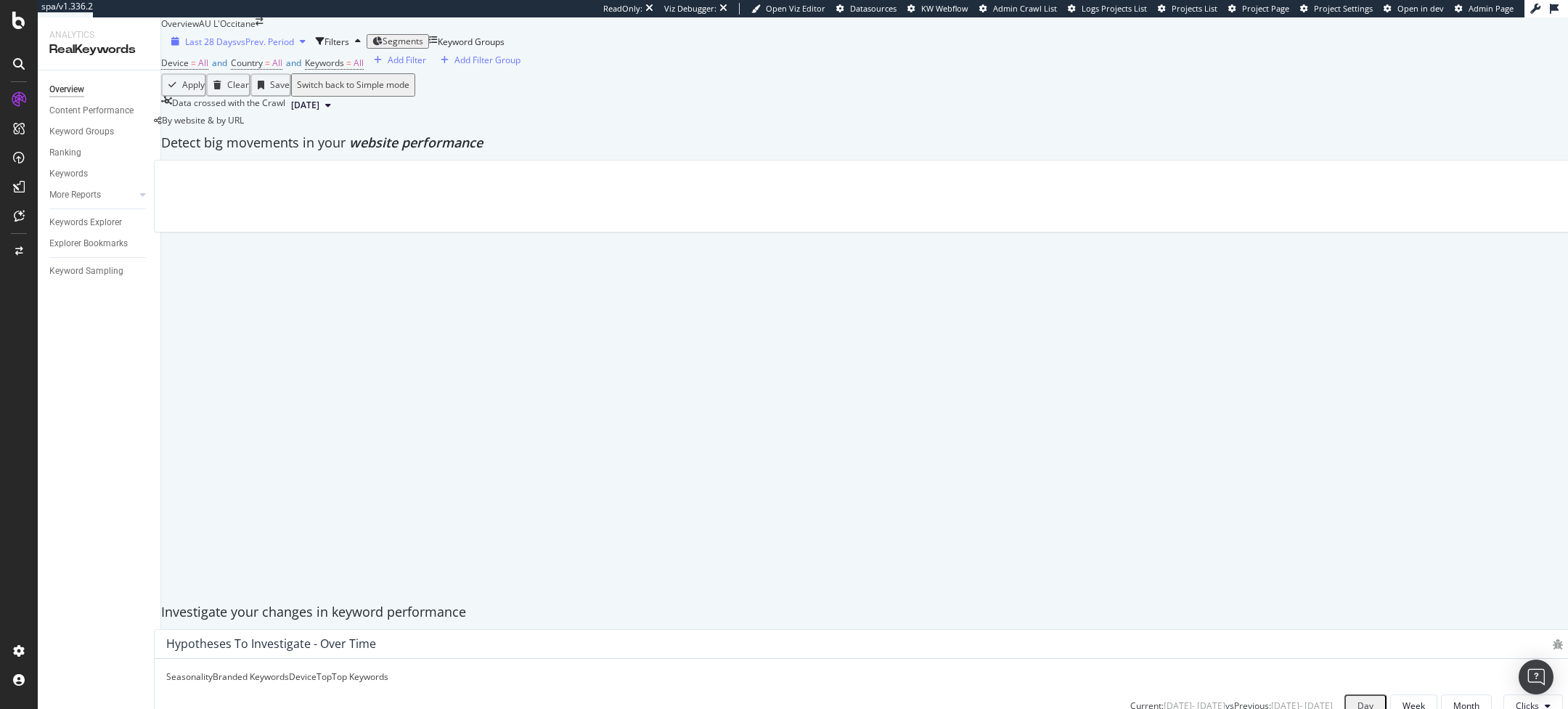
click at [279, 48] on div "Last 28 Days vs Prev. Period" at bounding box center [239, 41] width 146 height 13
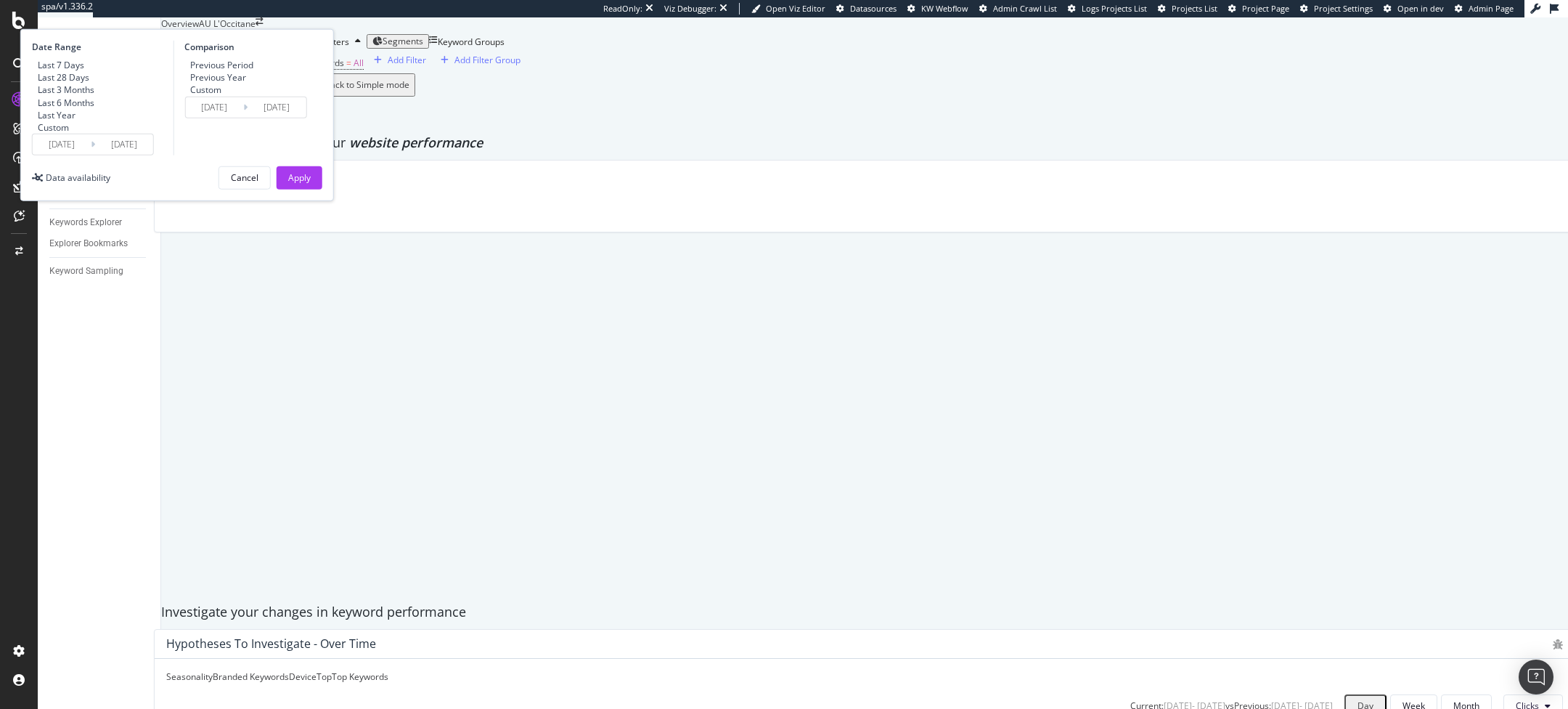
click at [76, 121] on div "Last Year" at bounding box center [56, 114] width 37 height 13
type input "[DATE]"
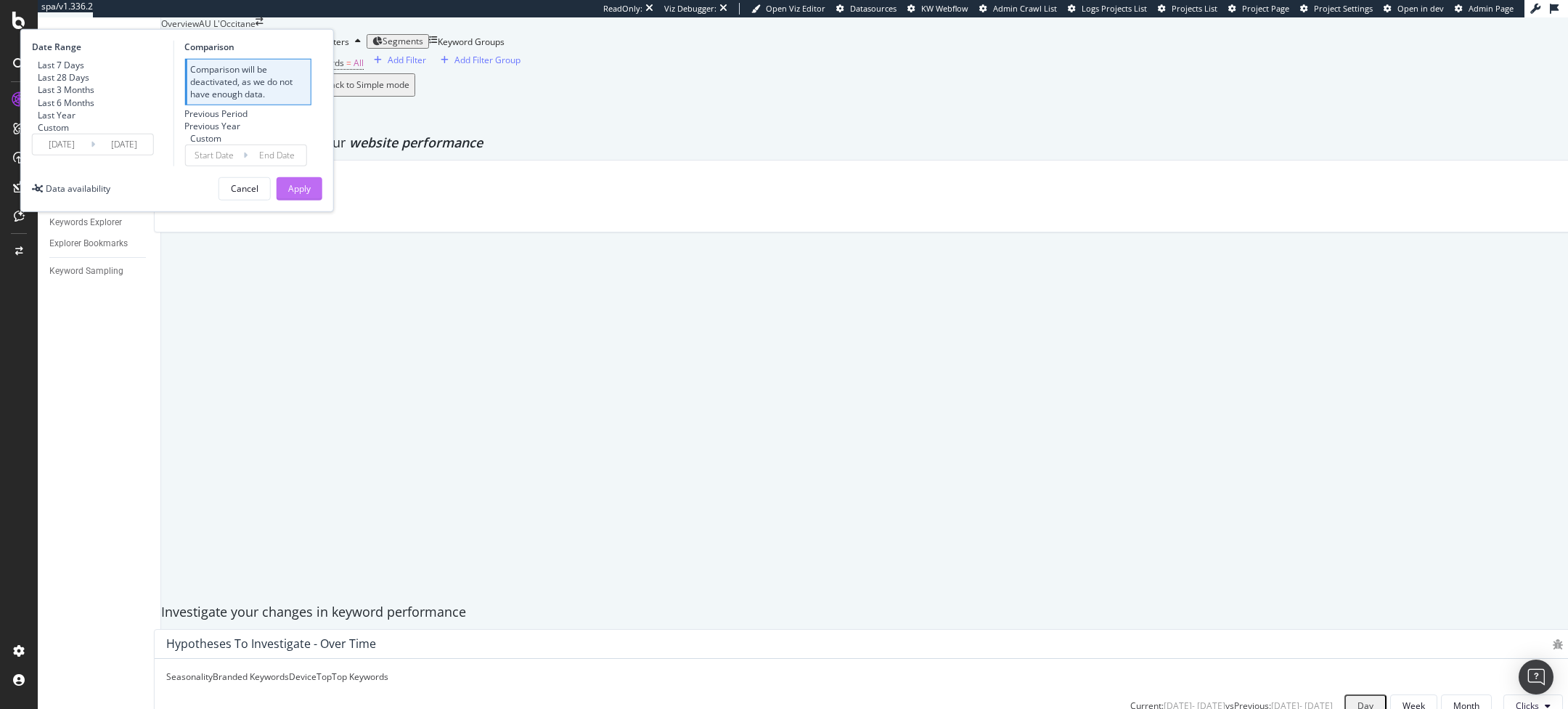
click at [310, 194] on div "Apply" at bounding box center [299, 189] width 23 height 13
